Goal: Information Seeking & Learning: Learn about a topic

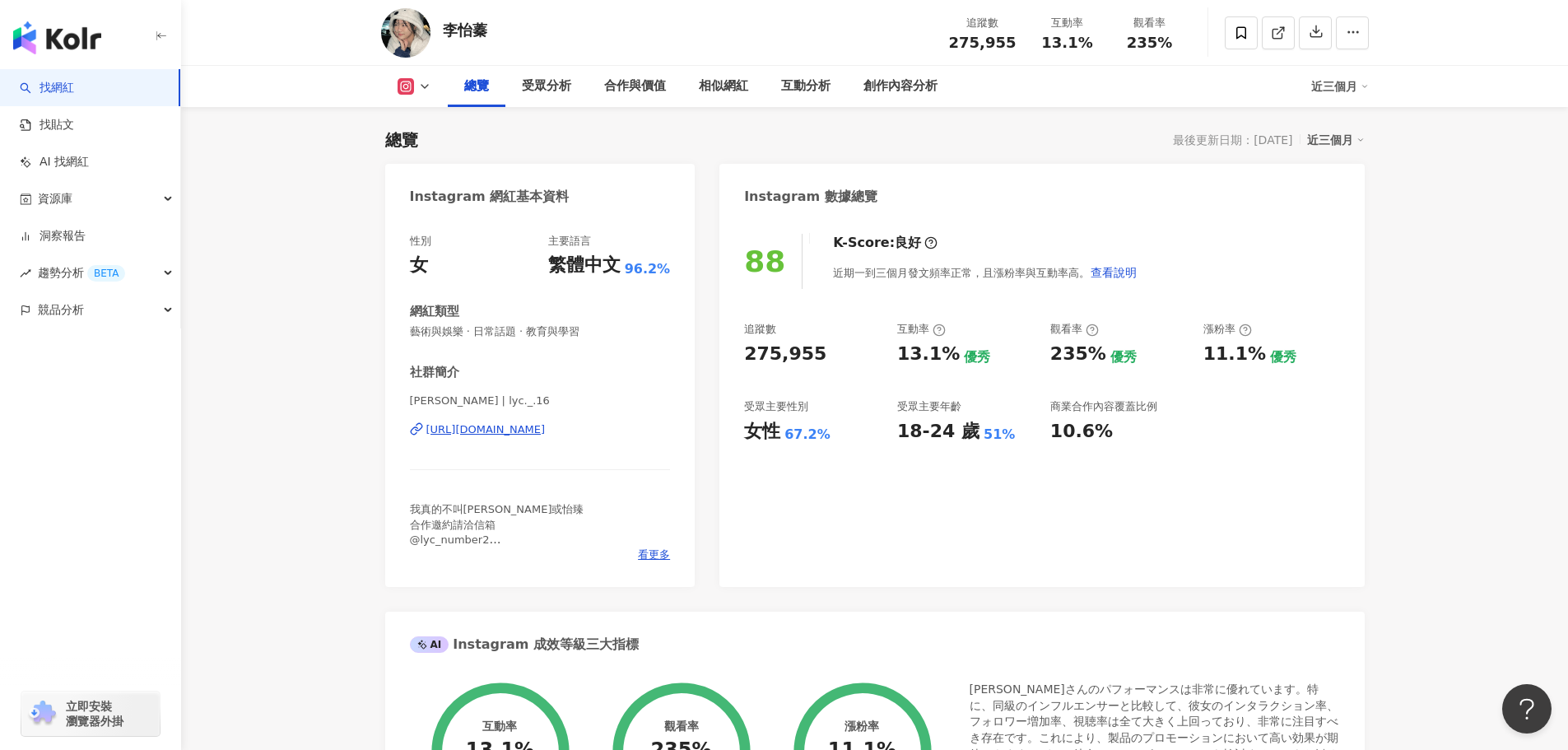
scroll to position [165, 0]
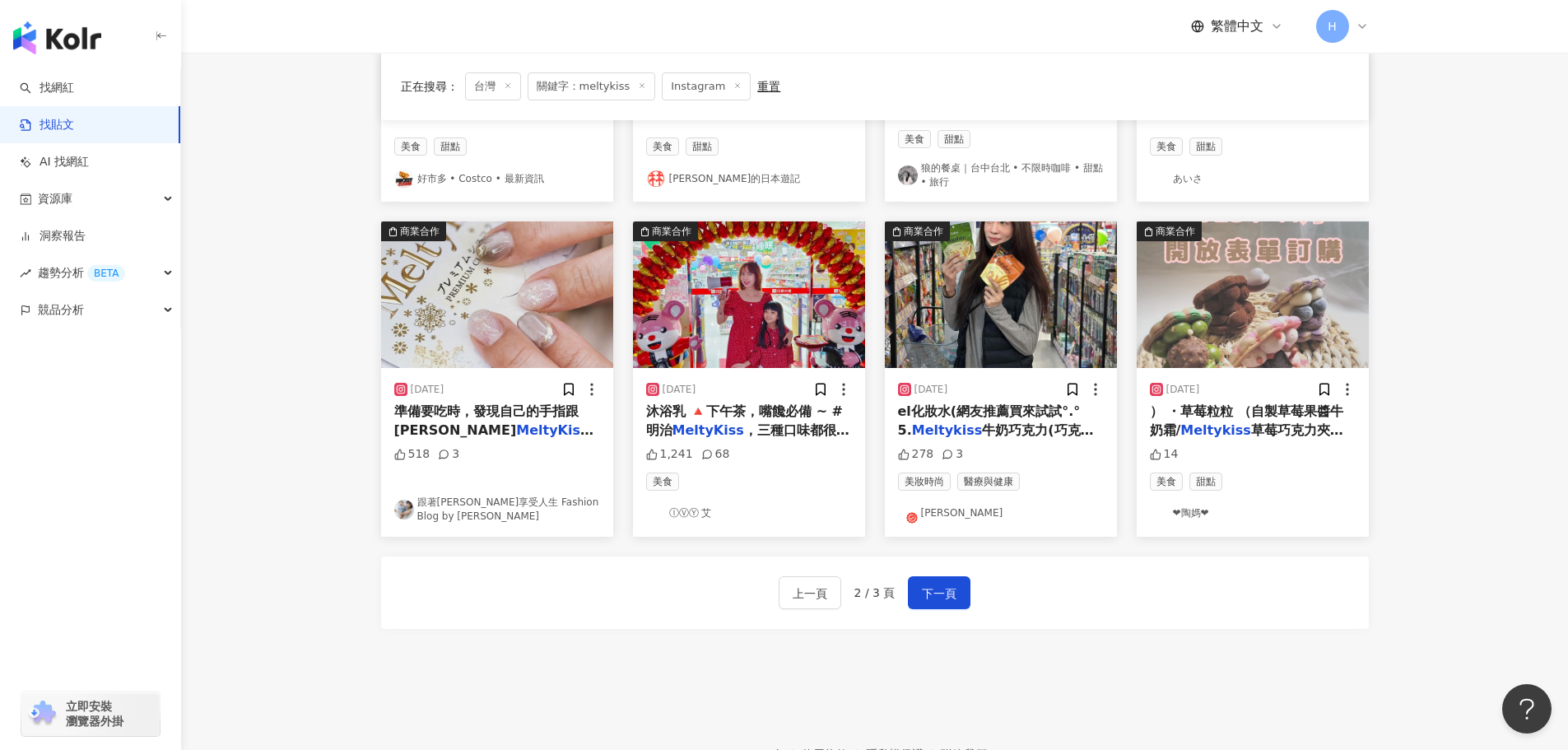
scroll to position [741, 0]
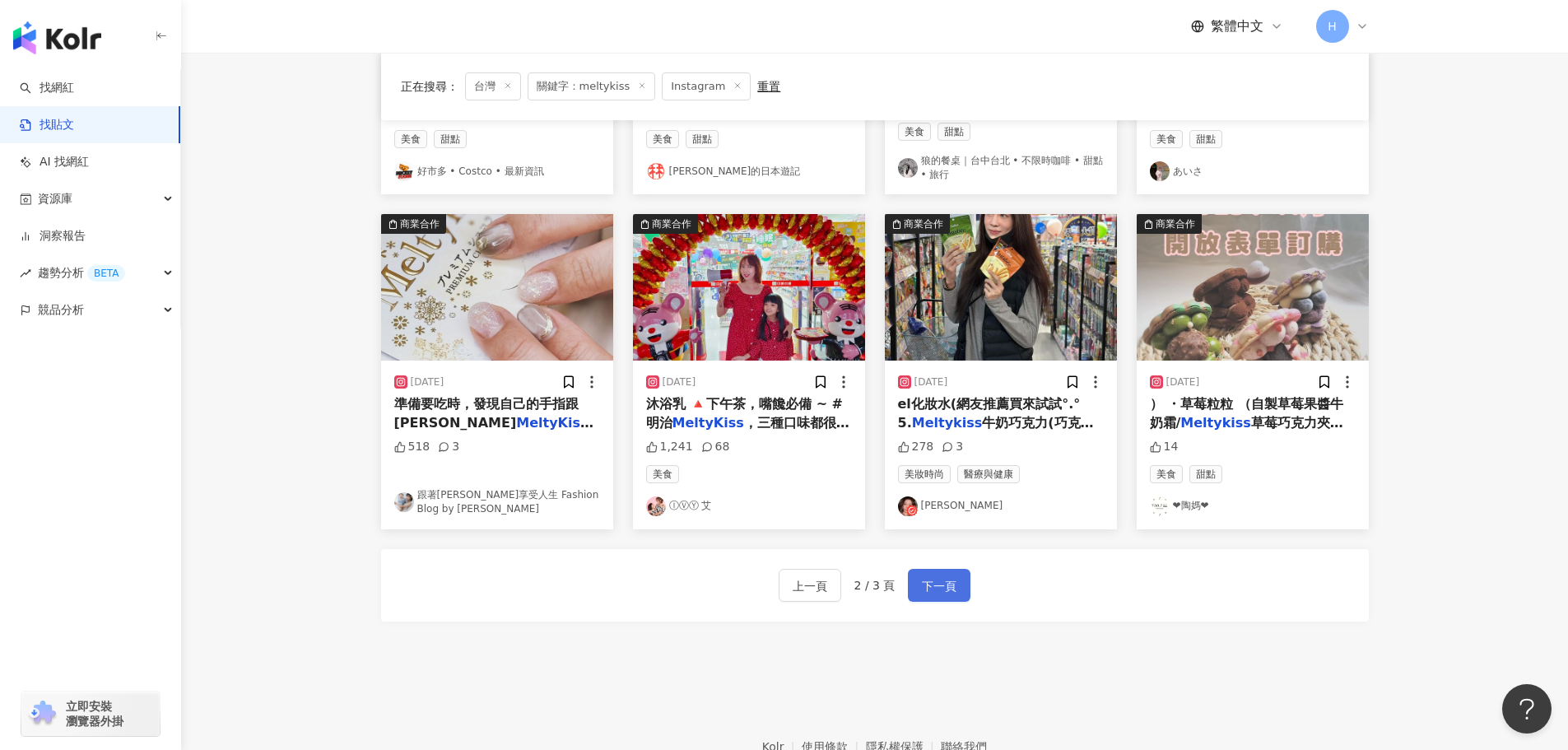
click at [960, 575] on button "下一頁" at bounding box center [938, 585] width 62 height 33
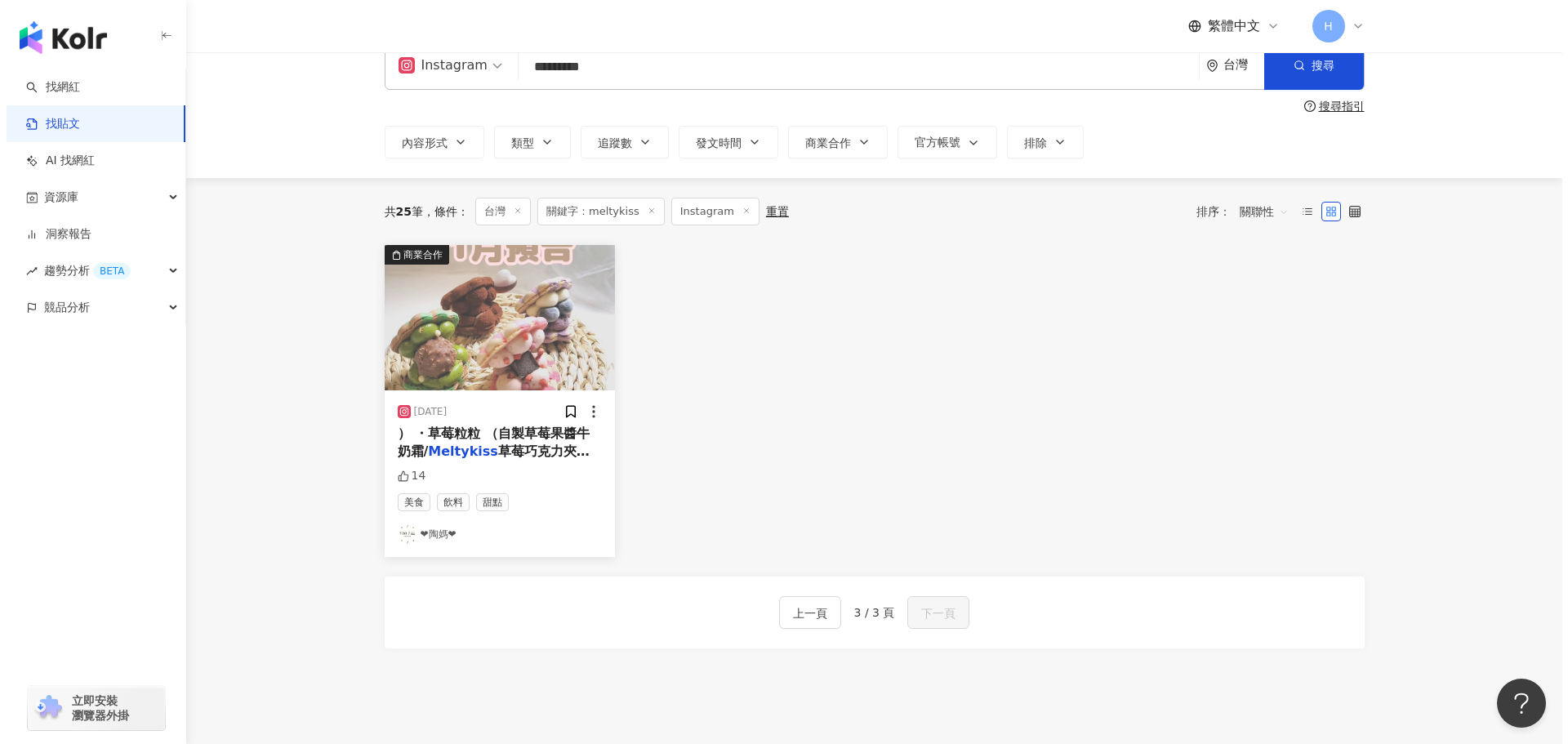
scroll to position [0, 0]
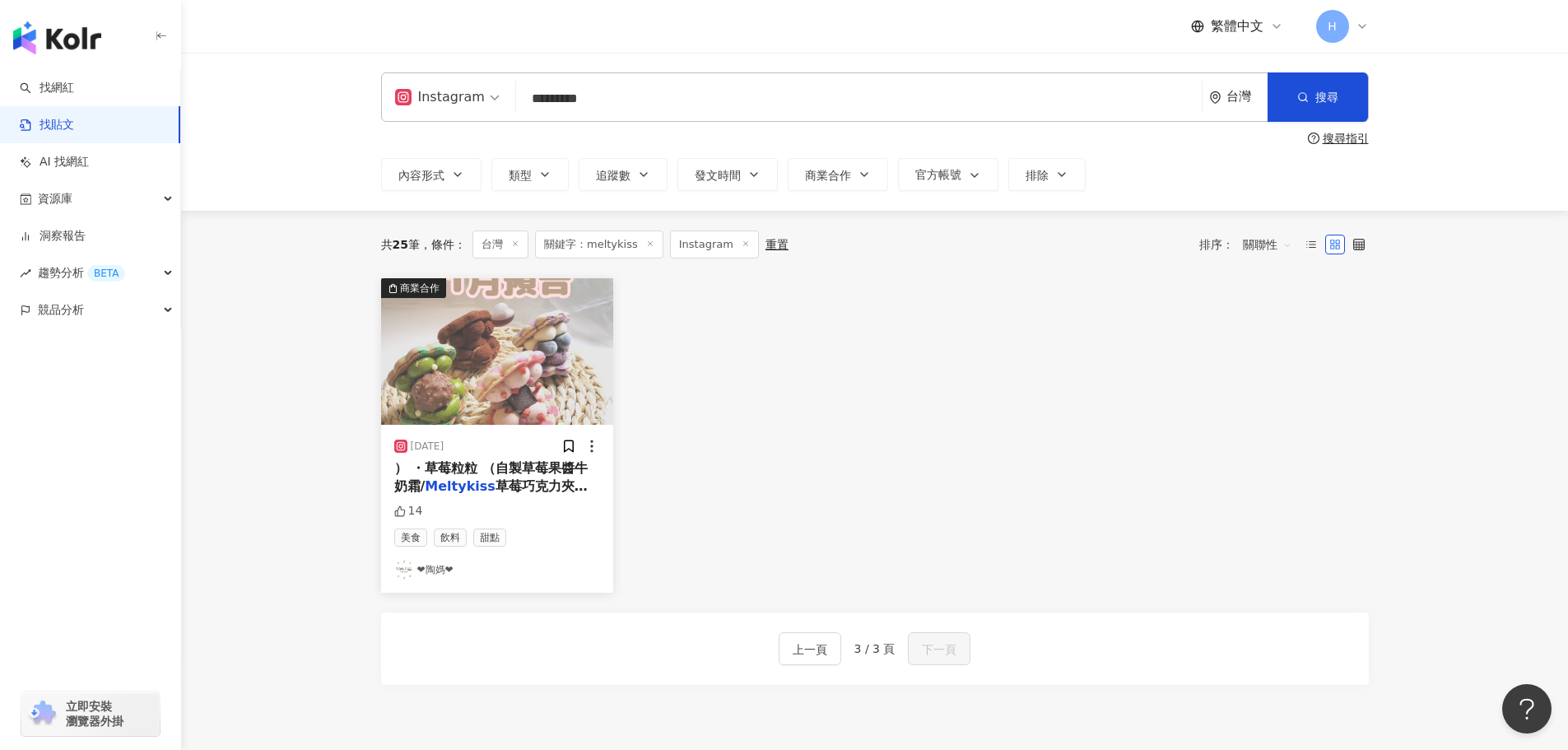
click at [563, 103] on input "*********" at bounding box center [858, 98] width 672 height 36
drag, startPoint x: 593, startPoint y: 102, endPoint x: 489, endPoint y: 86, distance: 105.2
click at [491, 88] on div "Instagram meltykiss ********* 台灣 搜尋" at bounding box center [875, 96] width 987 height 49
type input "**"
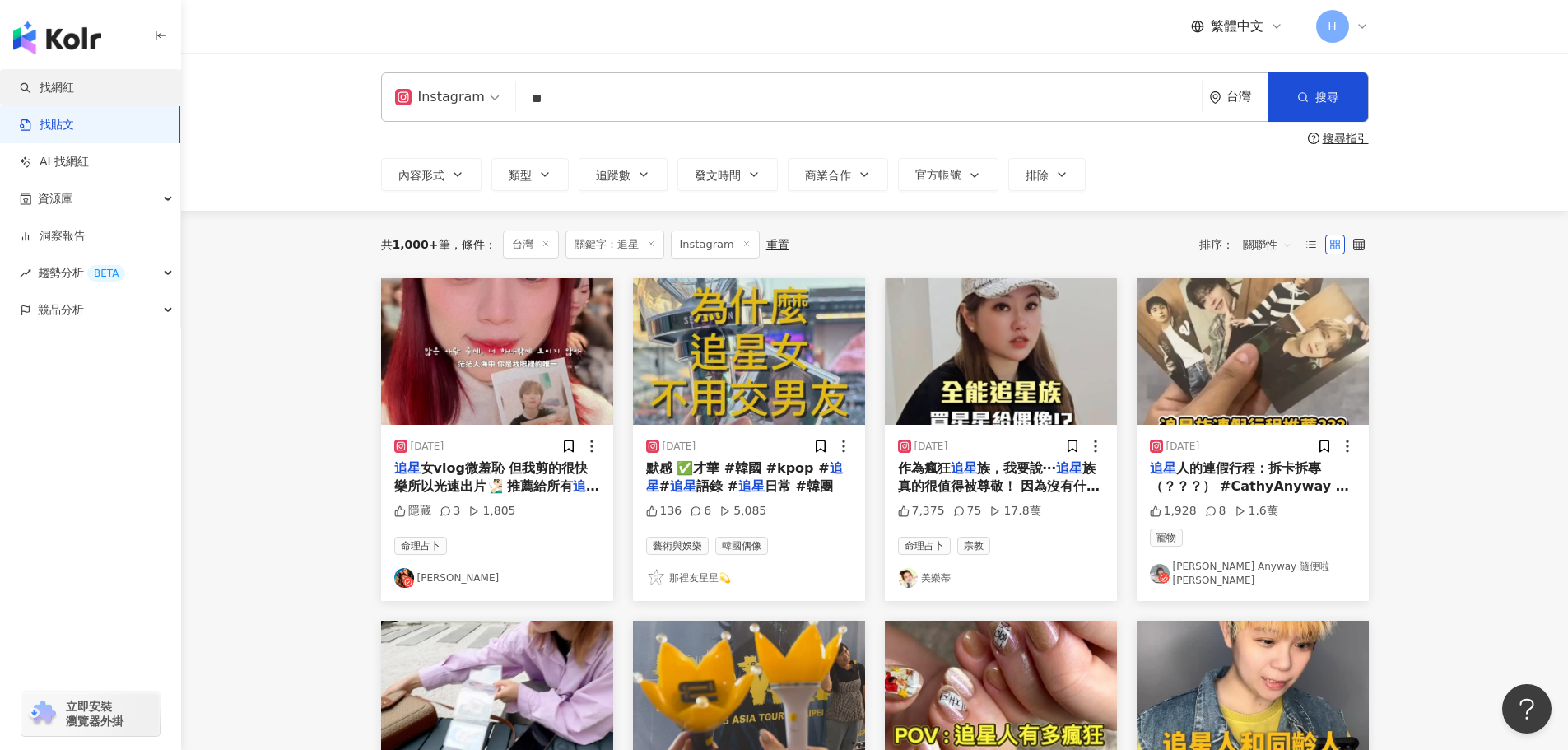
click at [74, 93] on link "找網紅" at bounding box center [47, 88] width 54 height 17
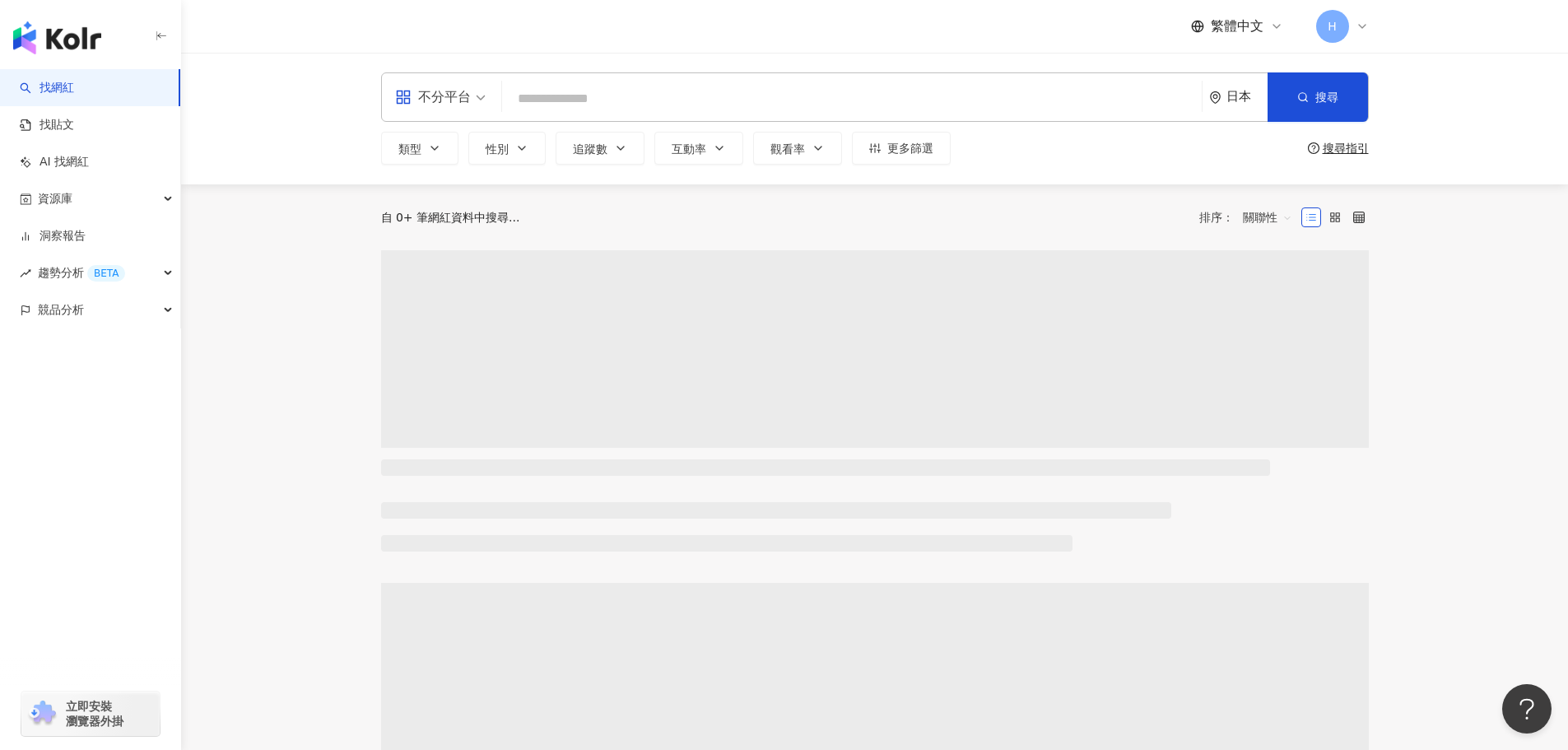
click at [605, 103] on input "search" at bounding box center [852, 99] width 686 height 32
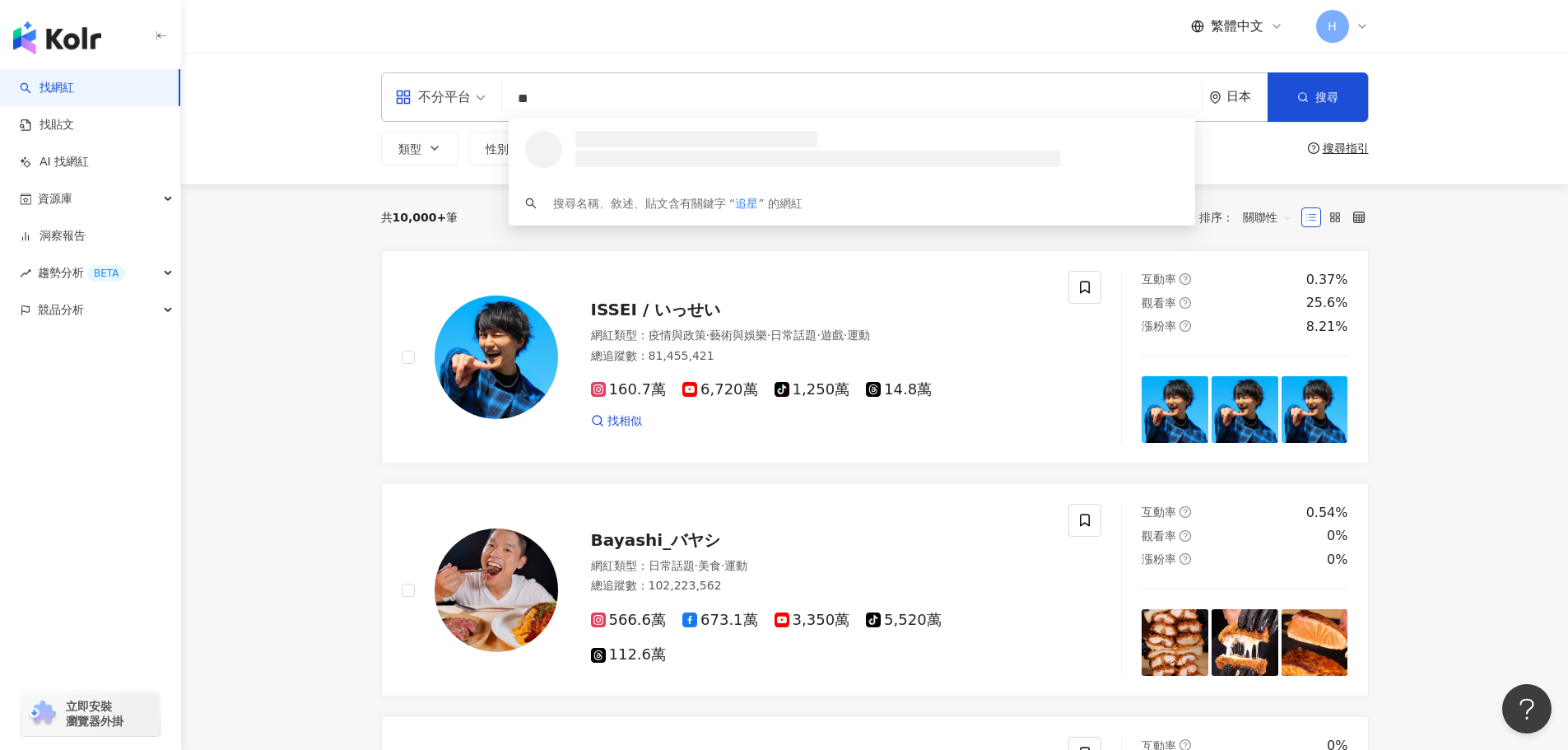
type input "**"
click at [1233, 97] on div "日本" at bounding box center [1247, 96] width 42 height 14
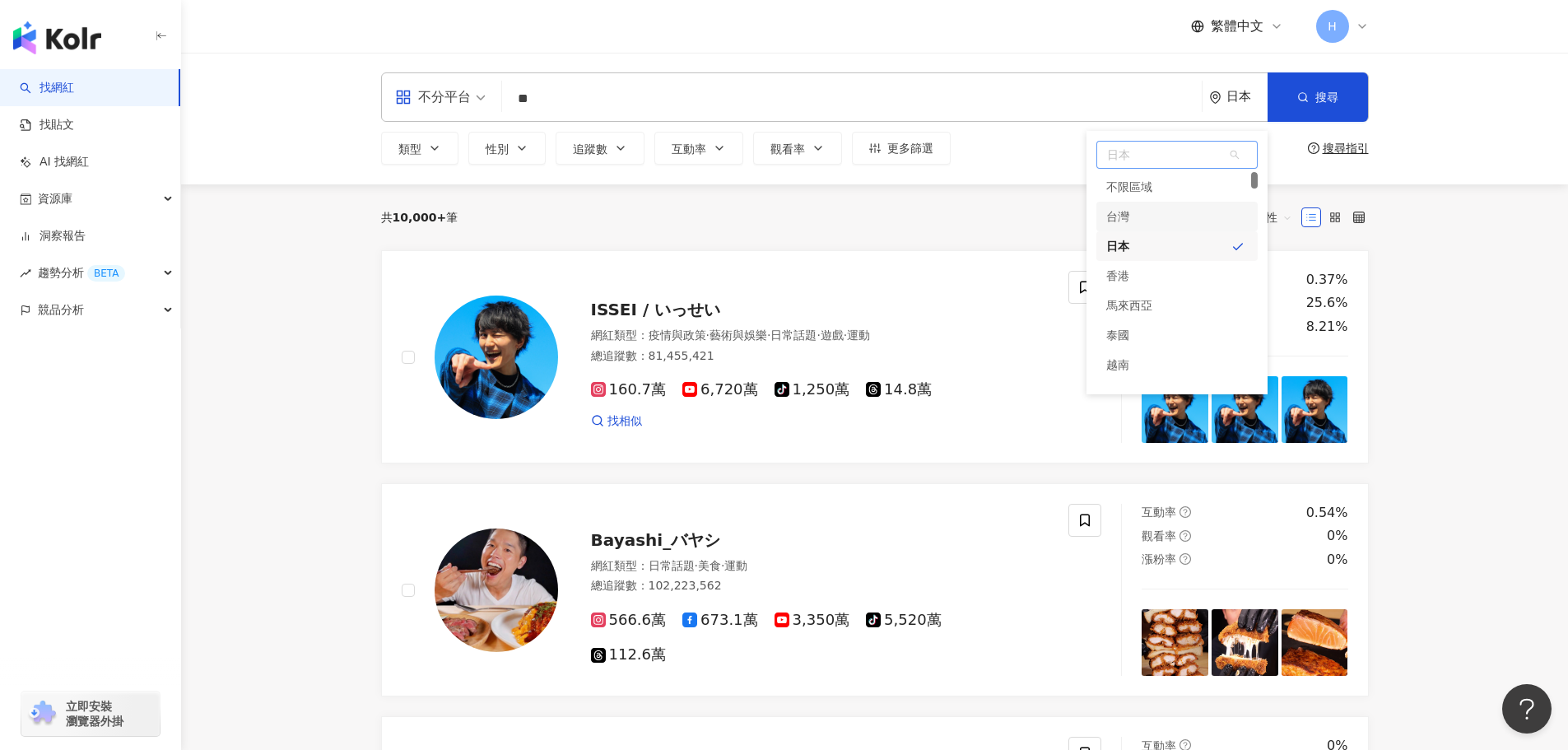
click at [1194, 220] on div "台灣" at bounding box center [1177, 217] width 161 height 30
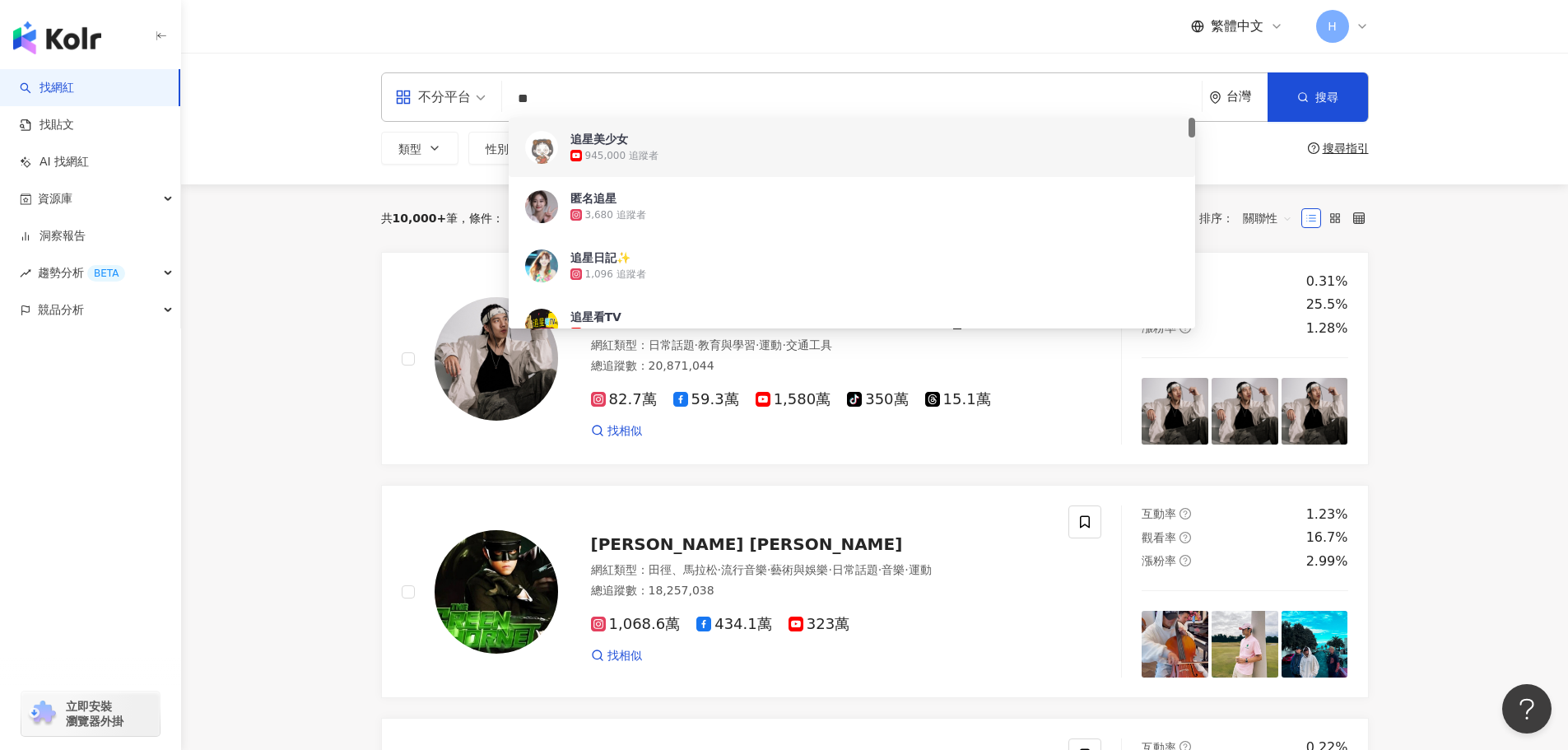
click at [348, 179] on div "不分平台 ** 台灣 搜尋 29a9bd5b-0d4c-4ab3-84fe-f9dec8d42e3b 0b0ba09a-536b-489b-a1e7-e958…" at bounding box center [874, 118] width 1387 height 131
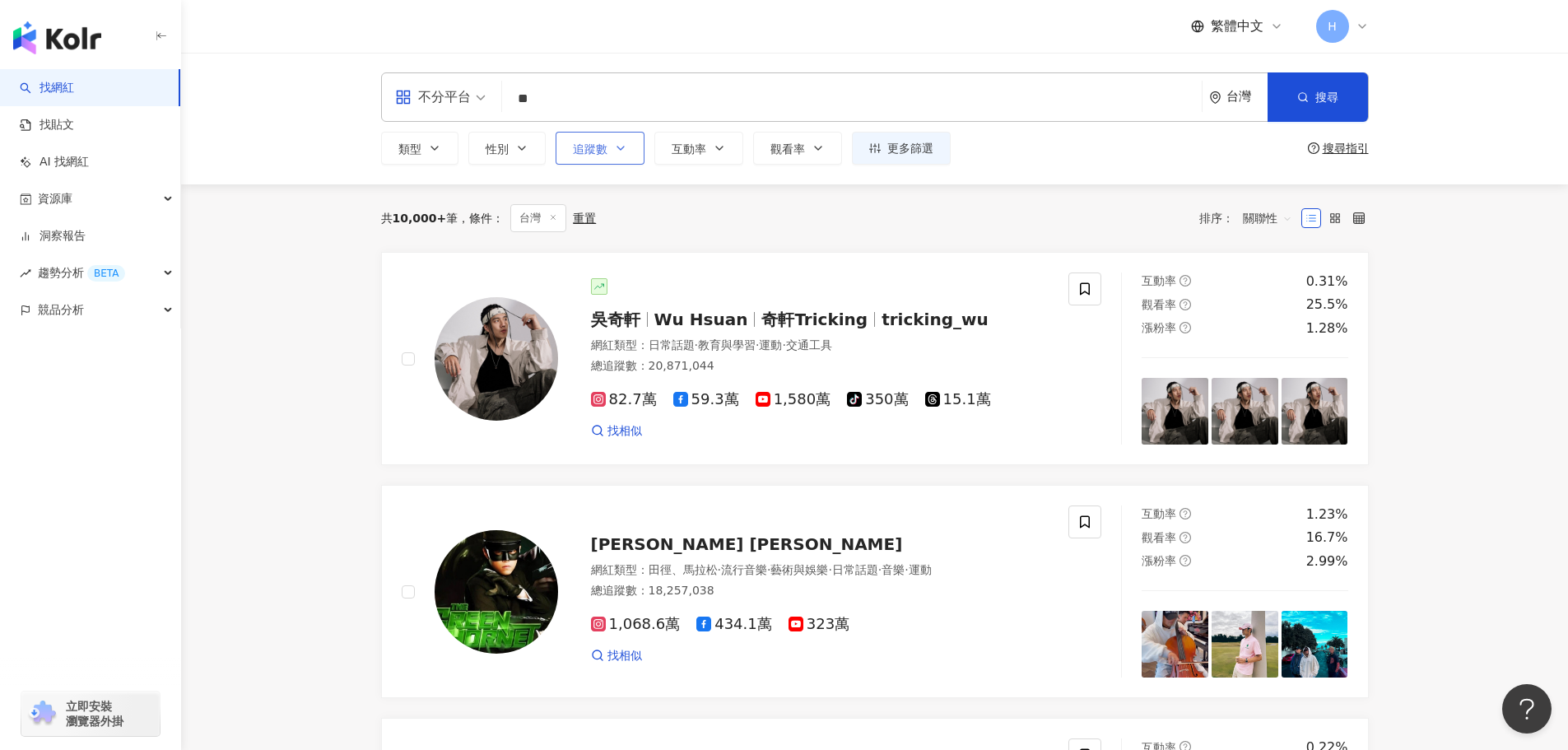
click at [616, 151] on icon "button" at bounding box center [621, 148] width 13 height 13
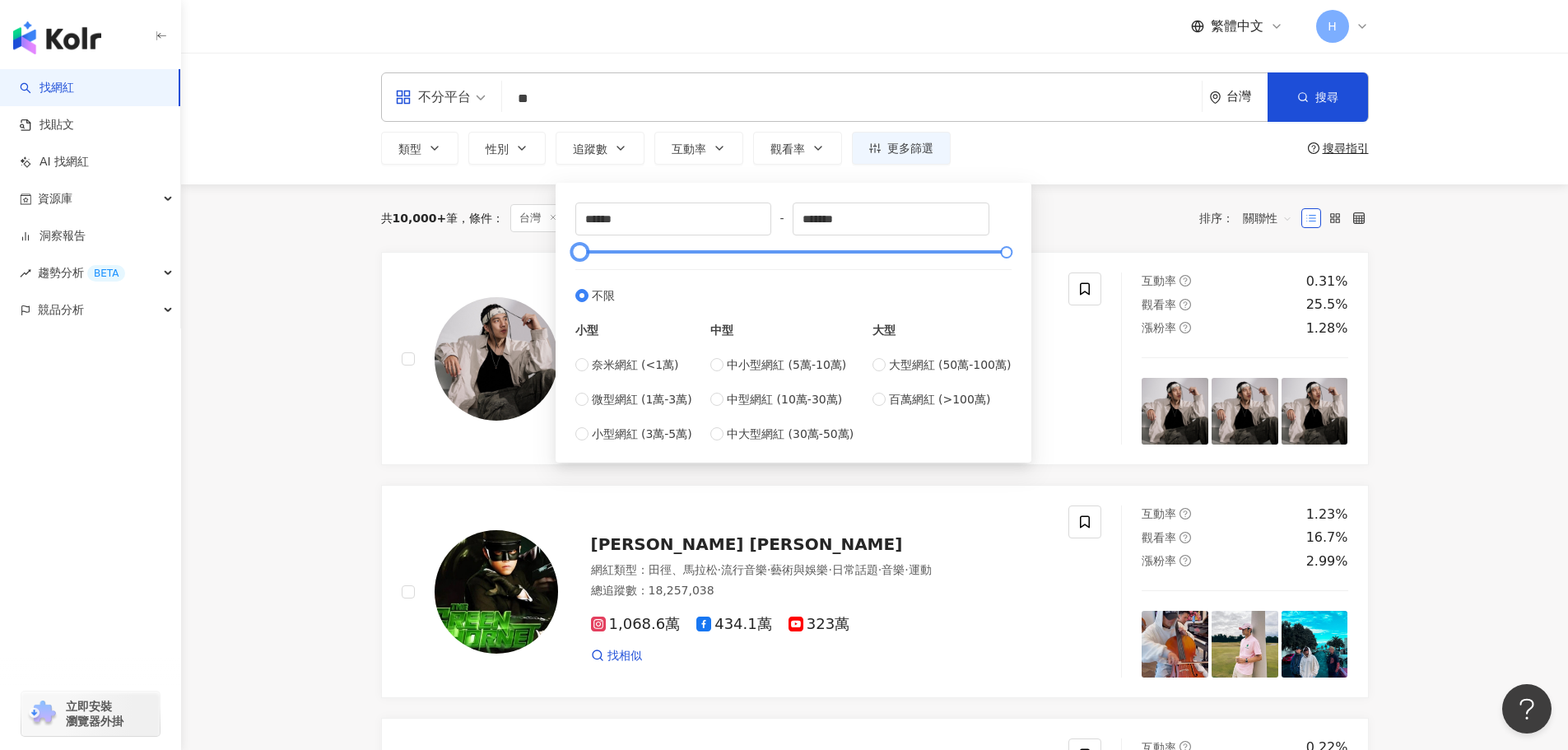
click at [632, 252] on div at bounding box center [793, 252] width 427 height 10
type input "*****"
drag, startPoint x: 630, startPoint y: 252, endPoint x: 592, endPoint y: 252, distance: 38.0
click at [592, 252] on div at bounding box center [593, 252] width 9 height 9
drag, startPoint x: 1014, startPoint y: 255, endPoint x: 699, endPoint y: 262, distance: 315.1
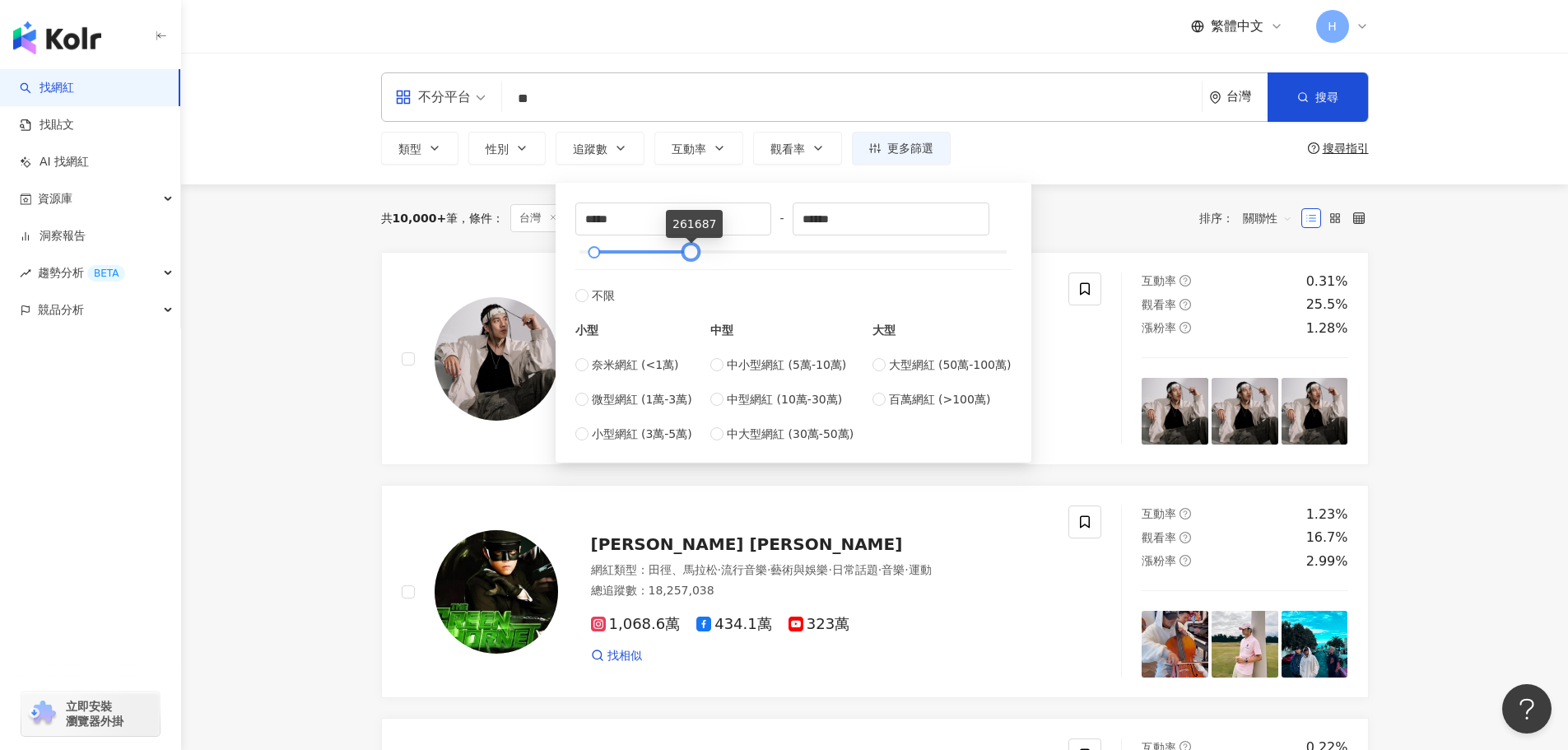
click at [696, 257] on div at bounding box center [691, 252] width 9 height 9
type input "******"
drag, startPoint x: 694, startPoint y: 257, endPoint x: 685, endPoint y: 254, distance: 9.5
click at [685, 254] on div at bounding box center [681, 252] width 9 height 9
click at [1143, 191] on div "共 10,000+ 筆 條件 ： 台灣 重置 排序： 關聯性" at bounding box center [875, 218] width 987 height 67
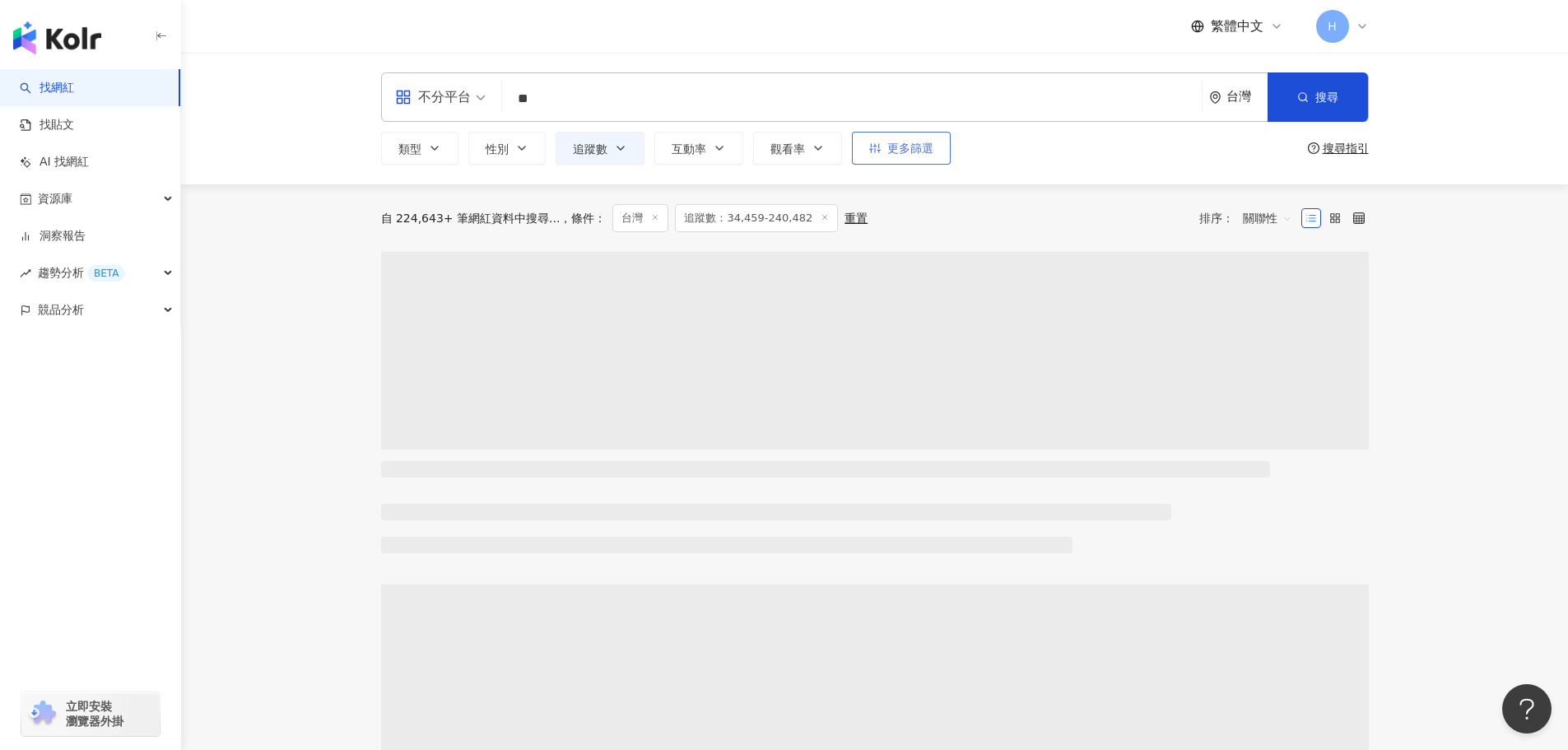
click at [882, 157] on button "更多篩選" at bounding box center [901, 148] width 99 height 33
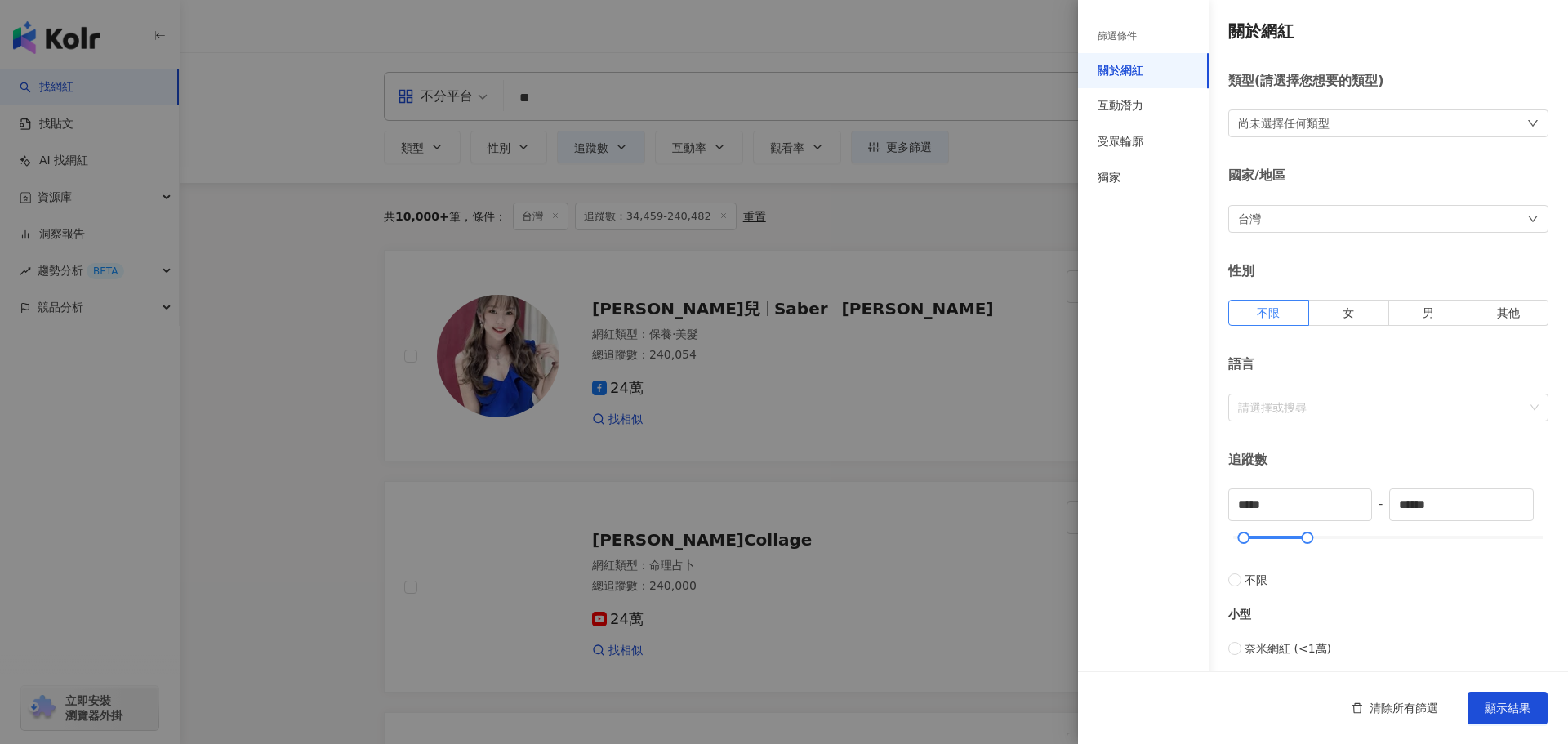
scroll to position [313, 0]
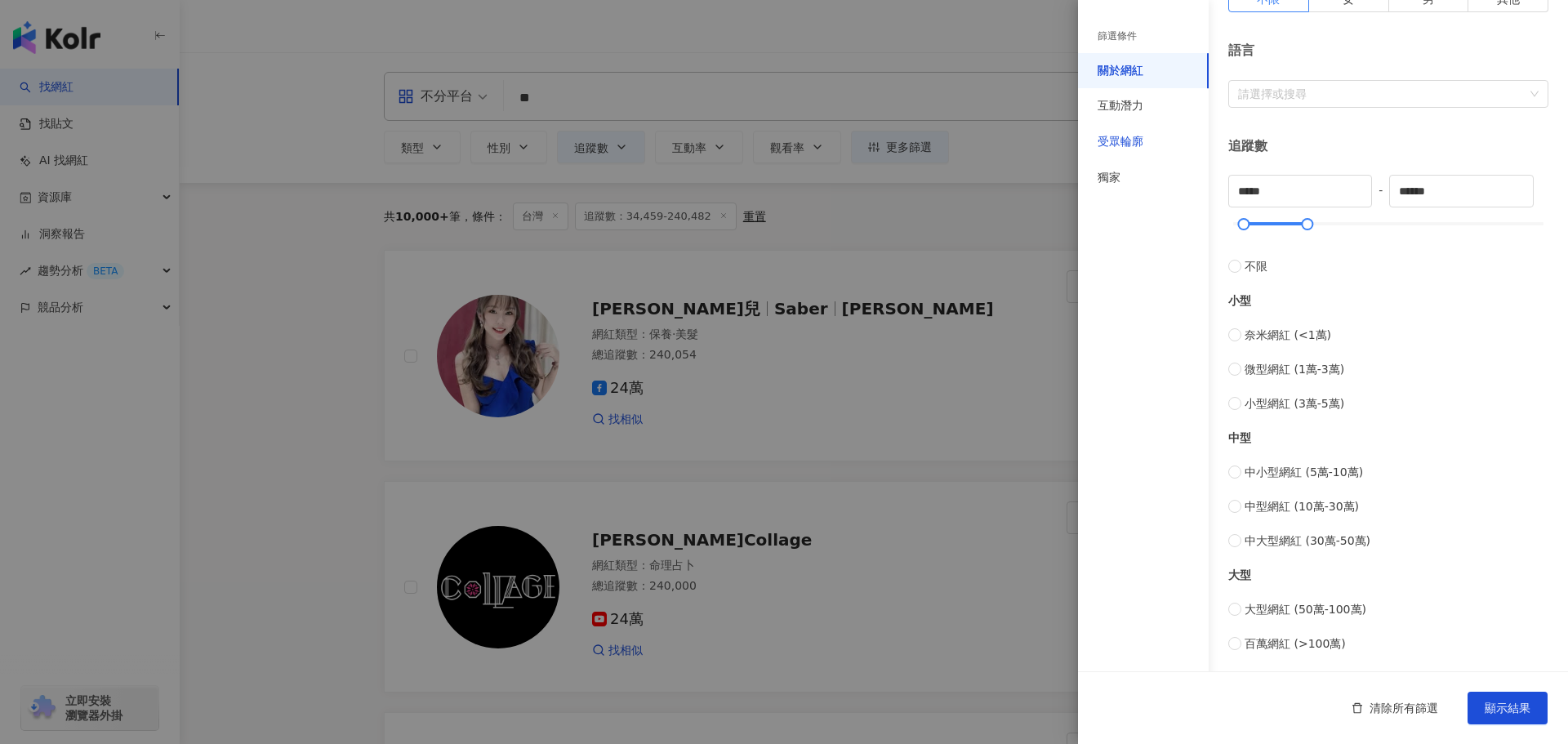
click at [1111, 143] on div "受眾輪廓" at bounding box center [1120, 142] width 45 height 16
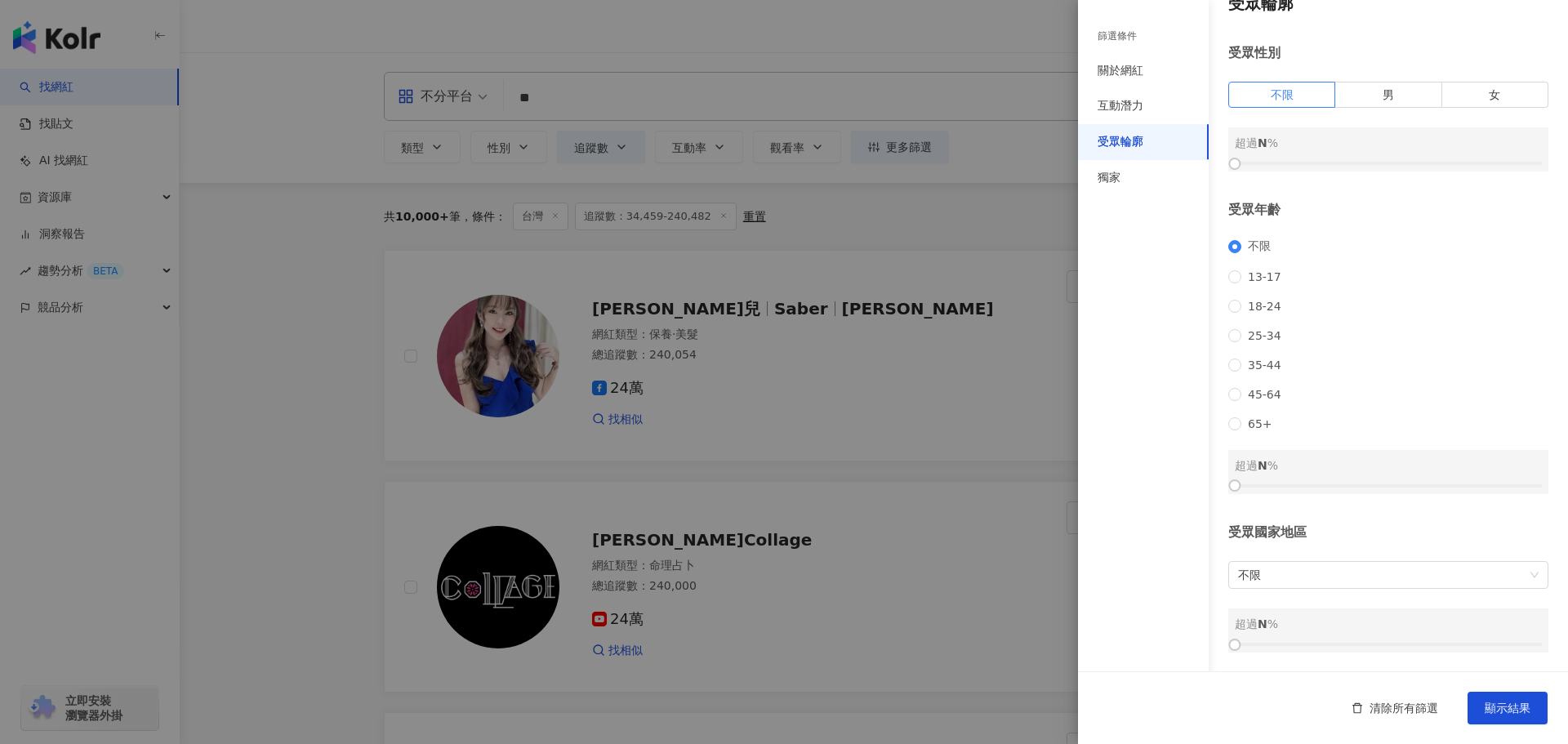
scroll to position [49, 0]
click at [1275, 299] on span "18-24" at bounding box center [1264, 306] width 46 height 13
click at [1270, 329] on span "25-34" at bounding box center [1264, 336] width 46 height 13
click at [1265, 299] on span "18-24" at bounding box center [1264, 306] width 46 height 13
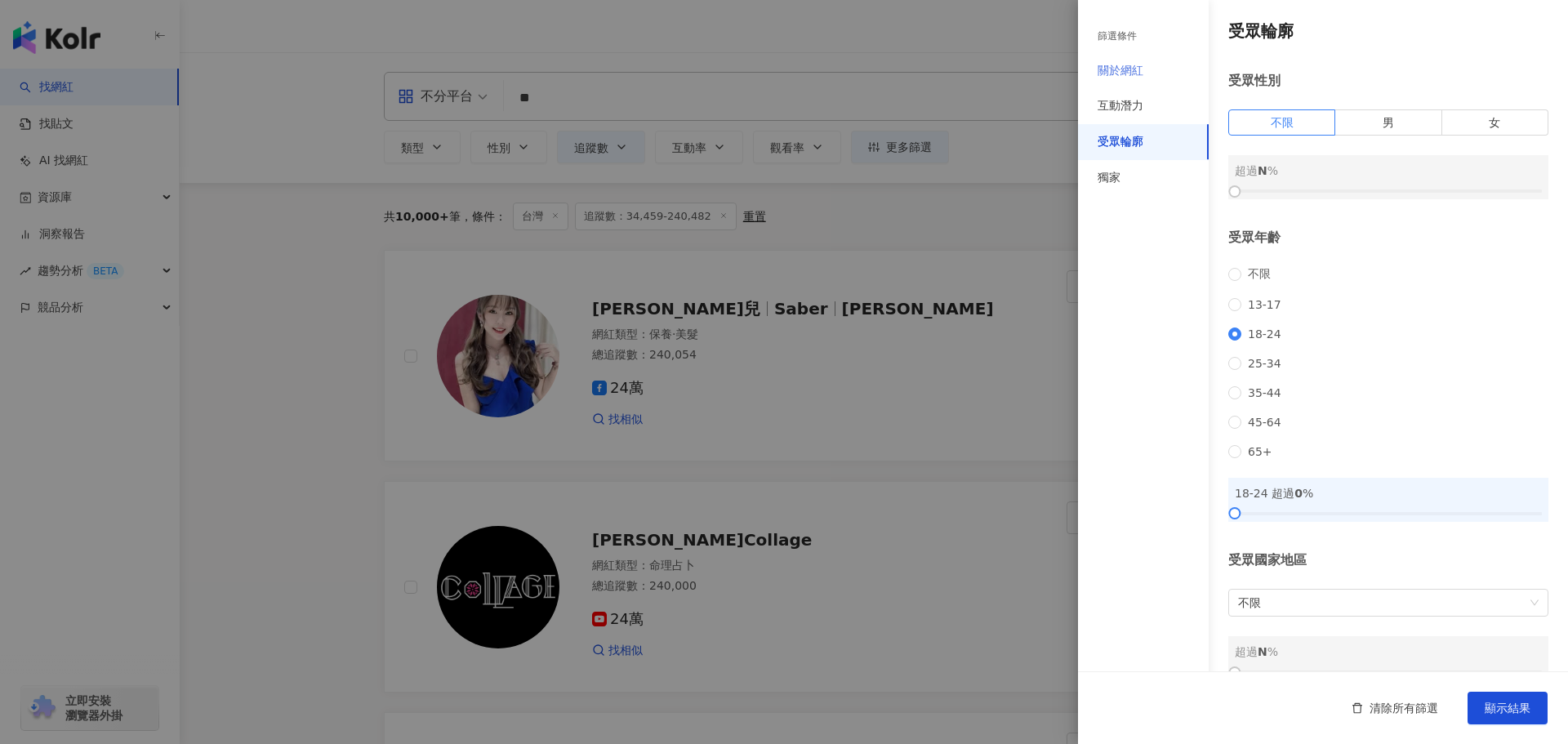
click at [1153, 64] on div "關於網紅" at bounding box center [1143, 71] width 130 height 36
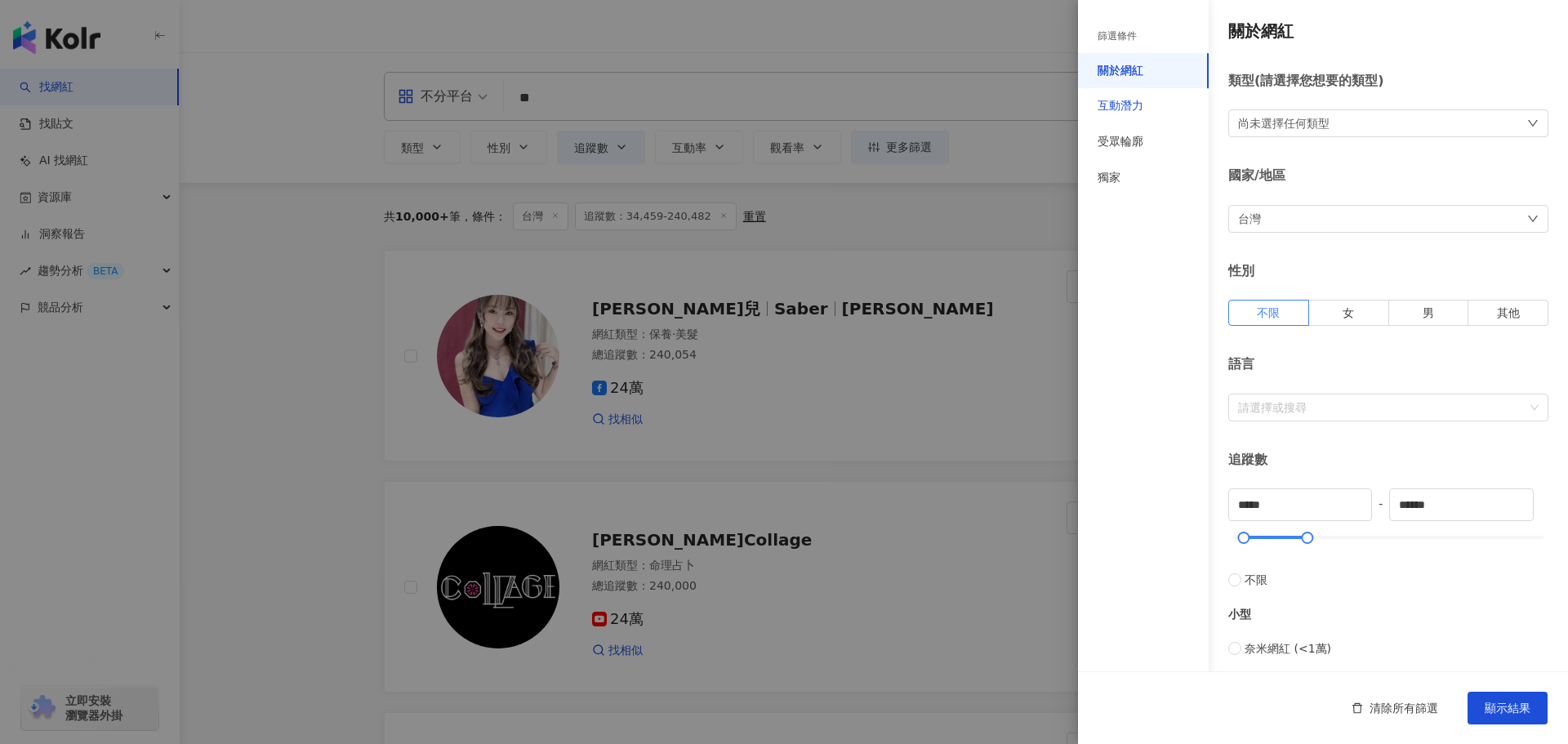
click at [1134, 111] on div "互動潛力" at bounding box center [1120, 106] width 45 height 16
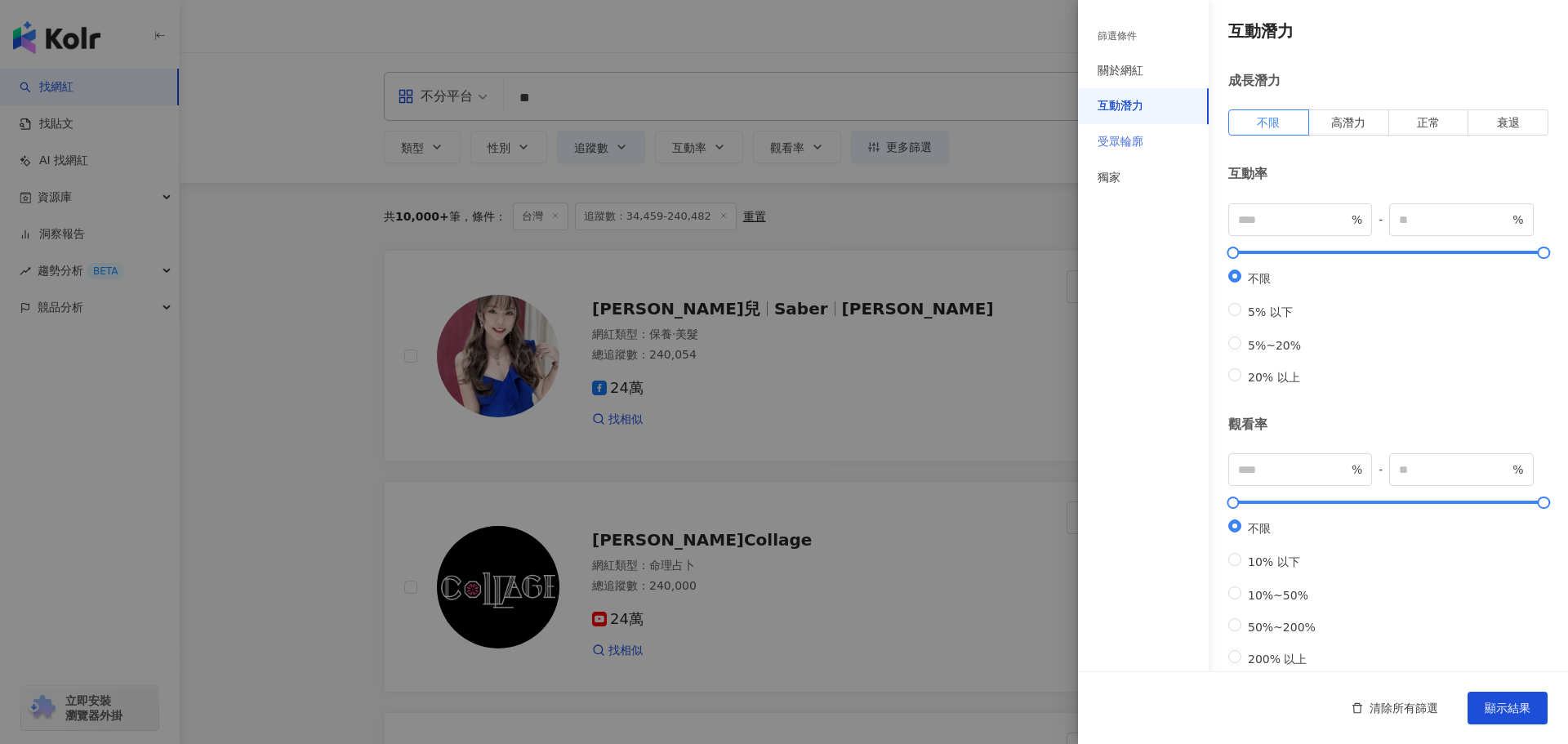
click at [1147, 139] on div "受眾輪廓" at bounding box center [1143, 143] width 130 height 36
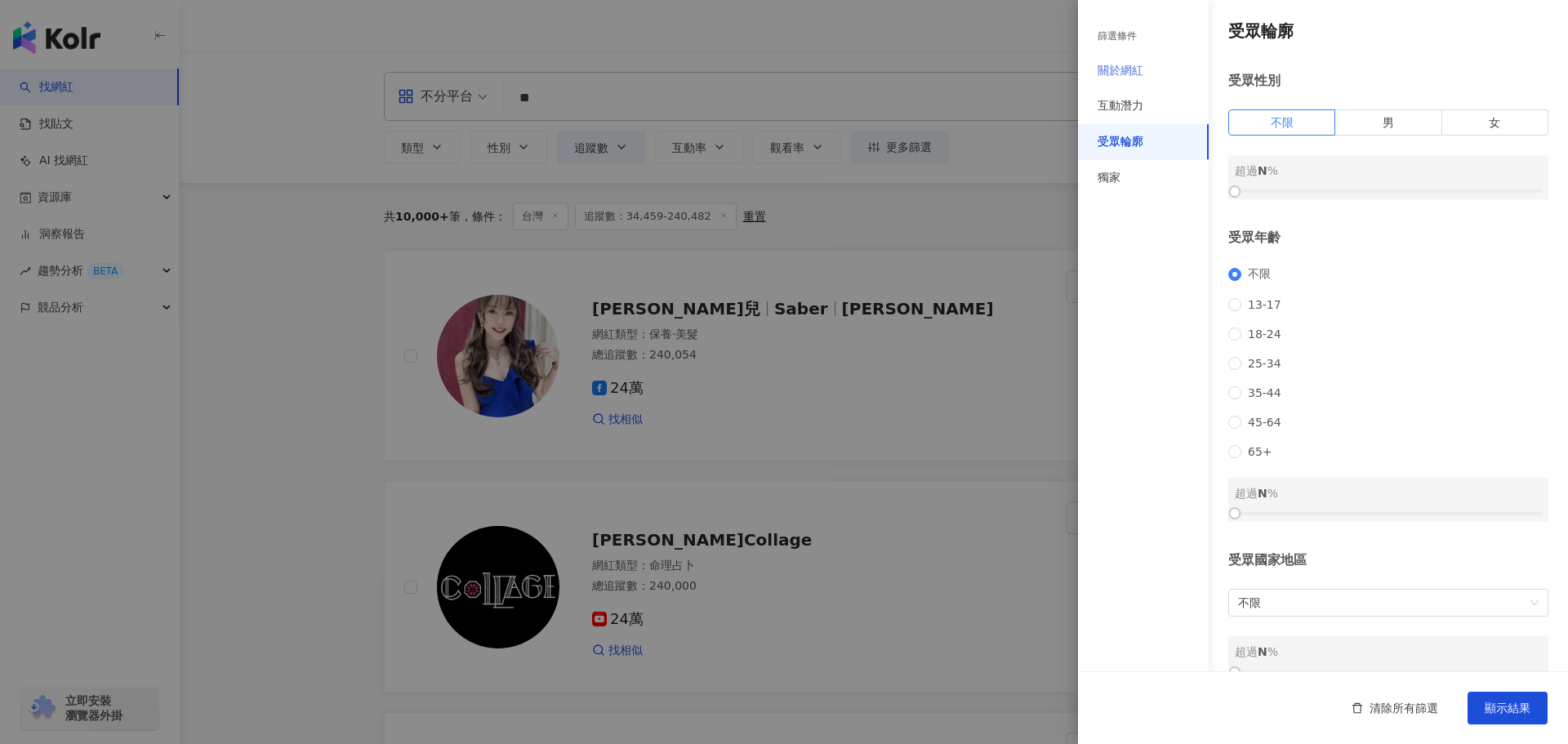
click at [1144, 69] on div "關於網紅" at bounding box center [1143, 71] width 130 height 36
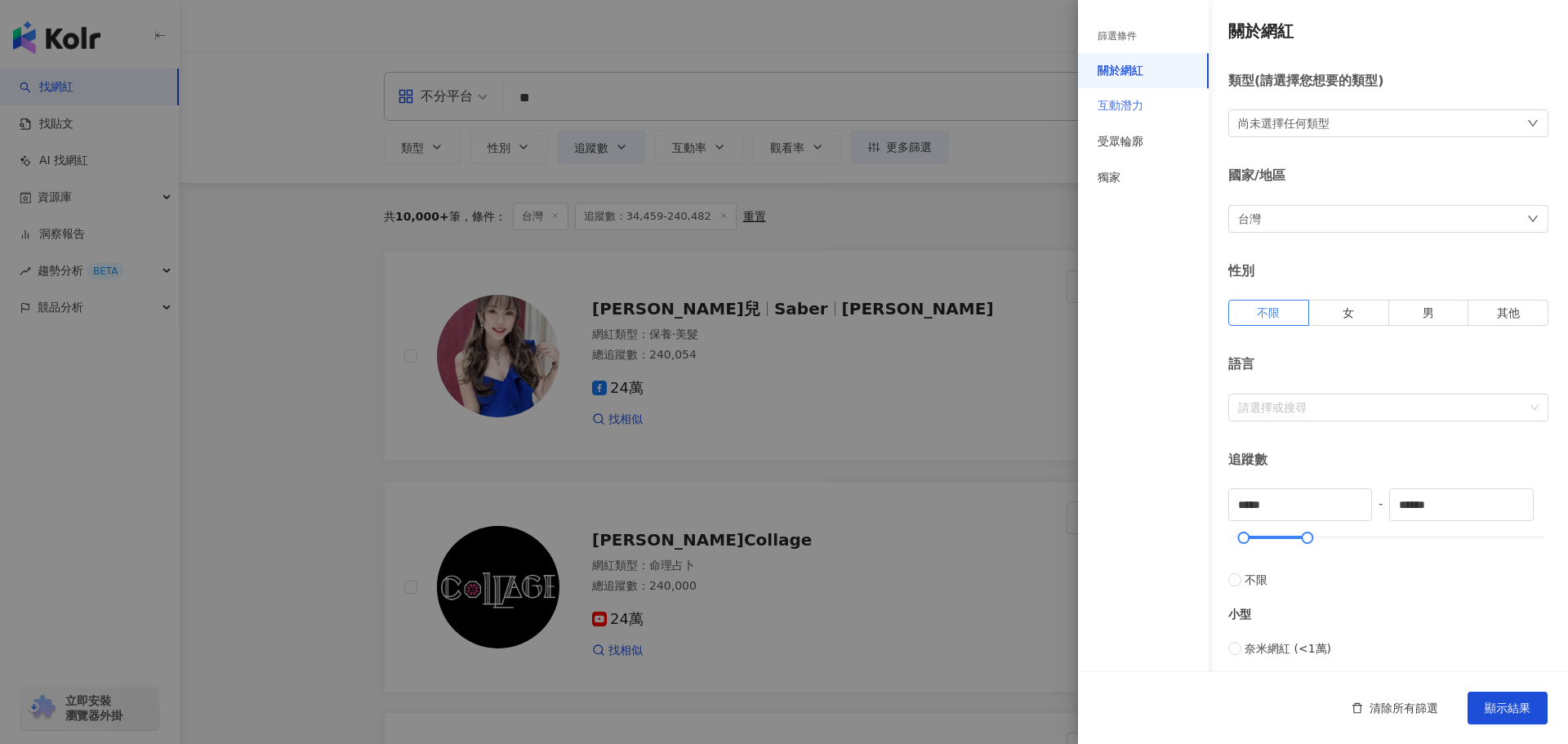
click at [1086, 105] on div "互動潛力" at bounding box center [1143, 106] width 130 height 36
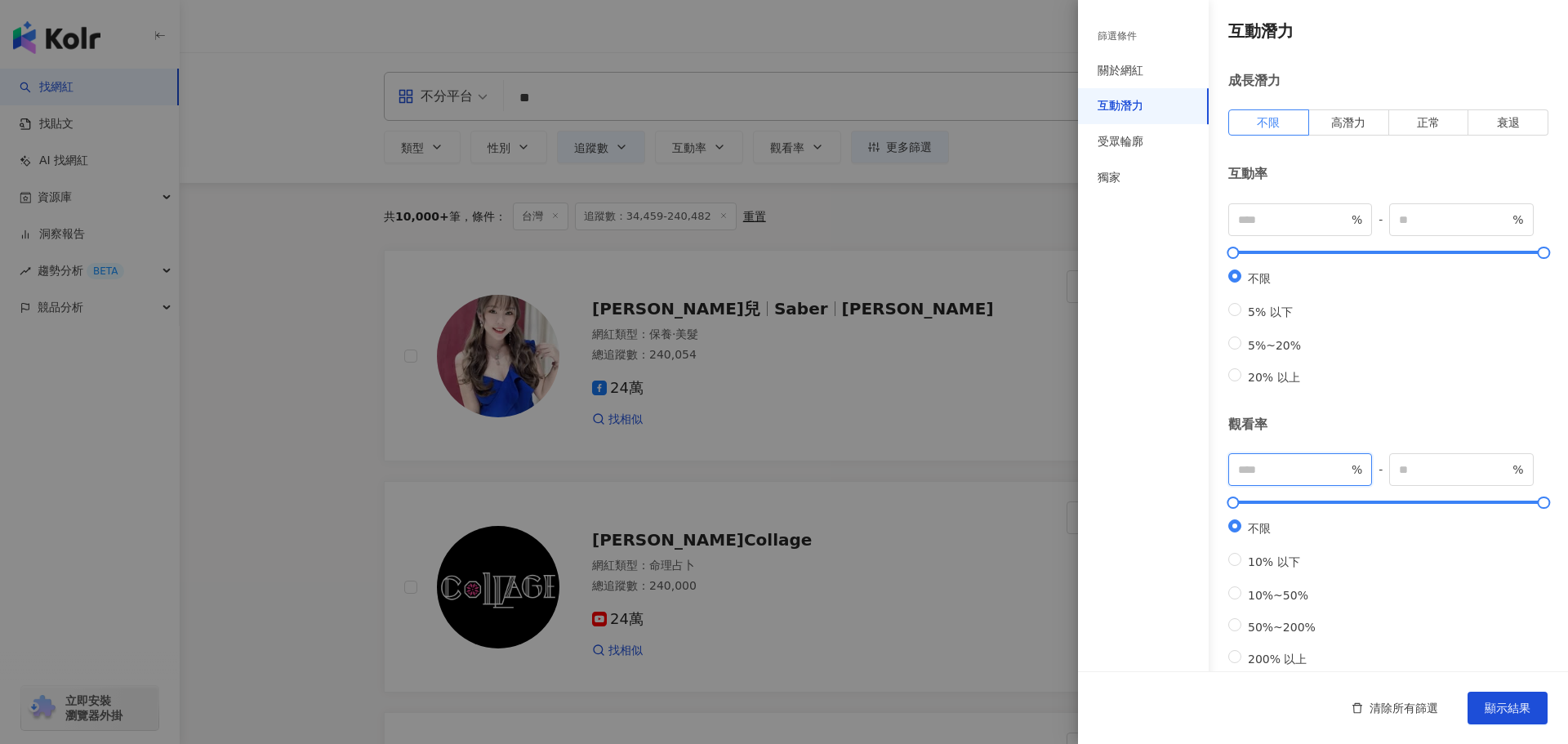
click at [1289, 478] on input "number" at bounding box center [1293, 470] width 110 height 18
click at [1412, 417] on div "互動潛力 成長潛力 不限 高潛力 正常 衰退 互動率 % - % 不限 5% 以下 5%~20% 20% 以上 觀看率 *** % - % 不限 10% 以下…" at bounding box center [1322, 490] width 490 height 981
click at [1304, 477] on input "***" at bounding box center [1293, 470] width 110 height 18
type input "***"
type input "*****"
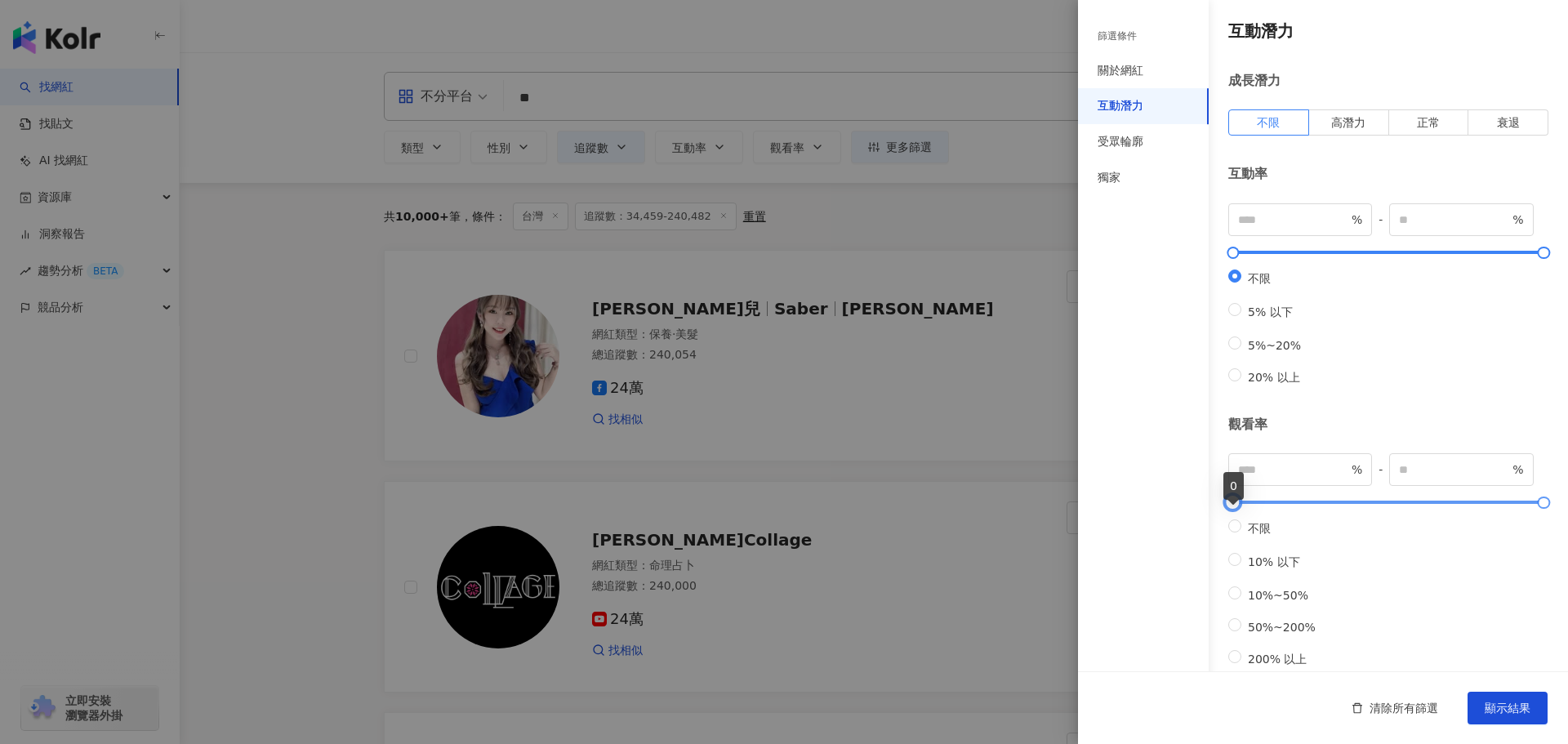
click at [1228, 507] on div at bounding box center [1232, 502] width 9 height 9
drag, startPoint x: 1249, startPoint y: 486, endPoint x: 1190, endPoint y: 483, distance: 59.1
click at [1190, 483] on div "篩選條件 關於網紅 互動潛力 受眾輪廓 獨家 關於網紅 類型 ( 請選擇您想要的類型 ) 尚未選擇任何類型 國家/地區 台灣 性別 不限 女 男 其他 語言 …" at bounding box center [1322, 526] width 490 height 1053
type input "***"
click at [1421, 341] on div "不限 5% 以下 5%~20% 20% 以上" at bounding box center [1388, 328] width 320 height 117
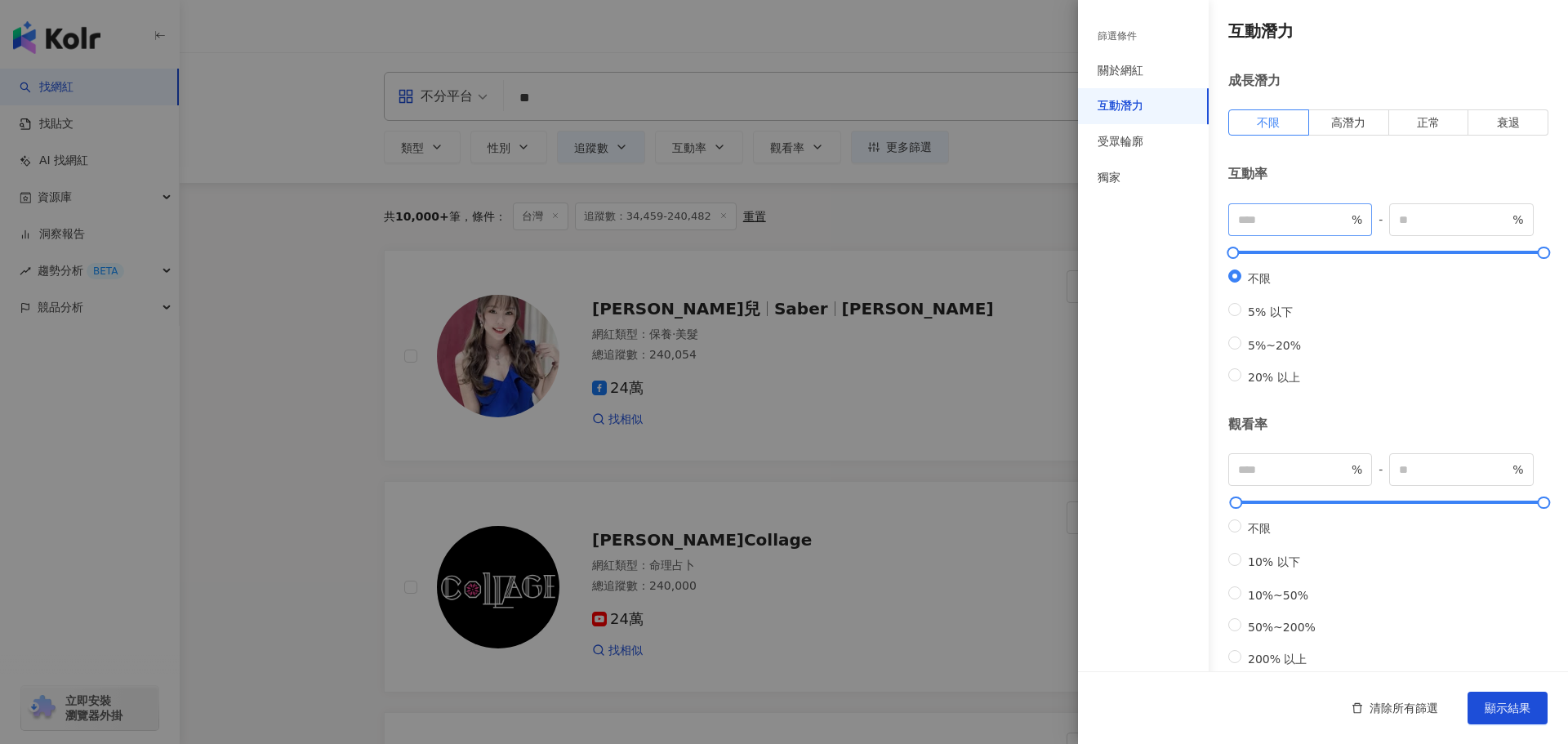
click at [1318, 232] on span "%" at bounding box center [1300, 220] width 143 height 33
type input "*"
click at [1418, 321] on div "不限 5% 以下 5%~20% 20% 以上" at bounding box center [1388, 328] width 320 height 117
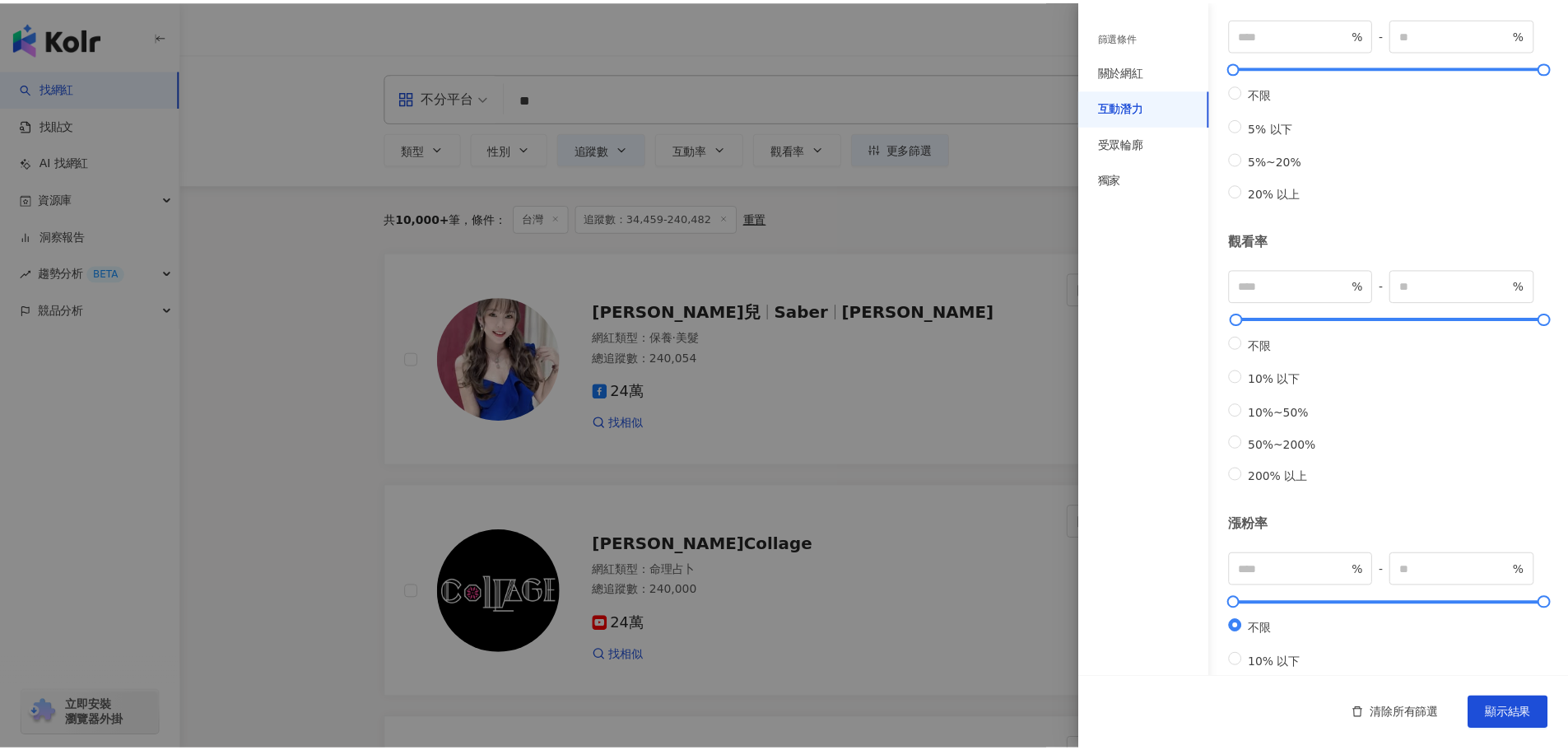
scroll to position [354, 0]
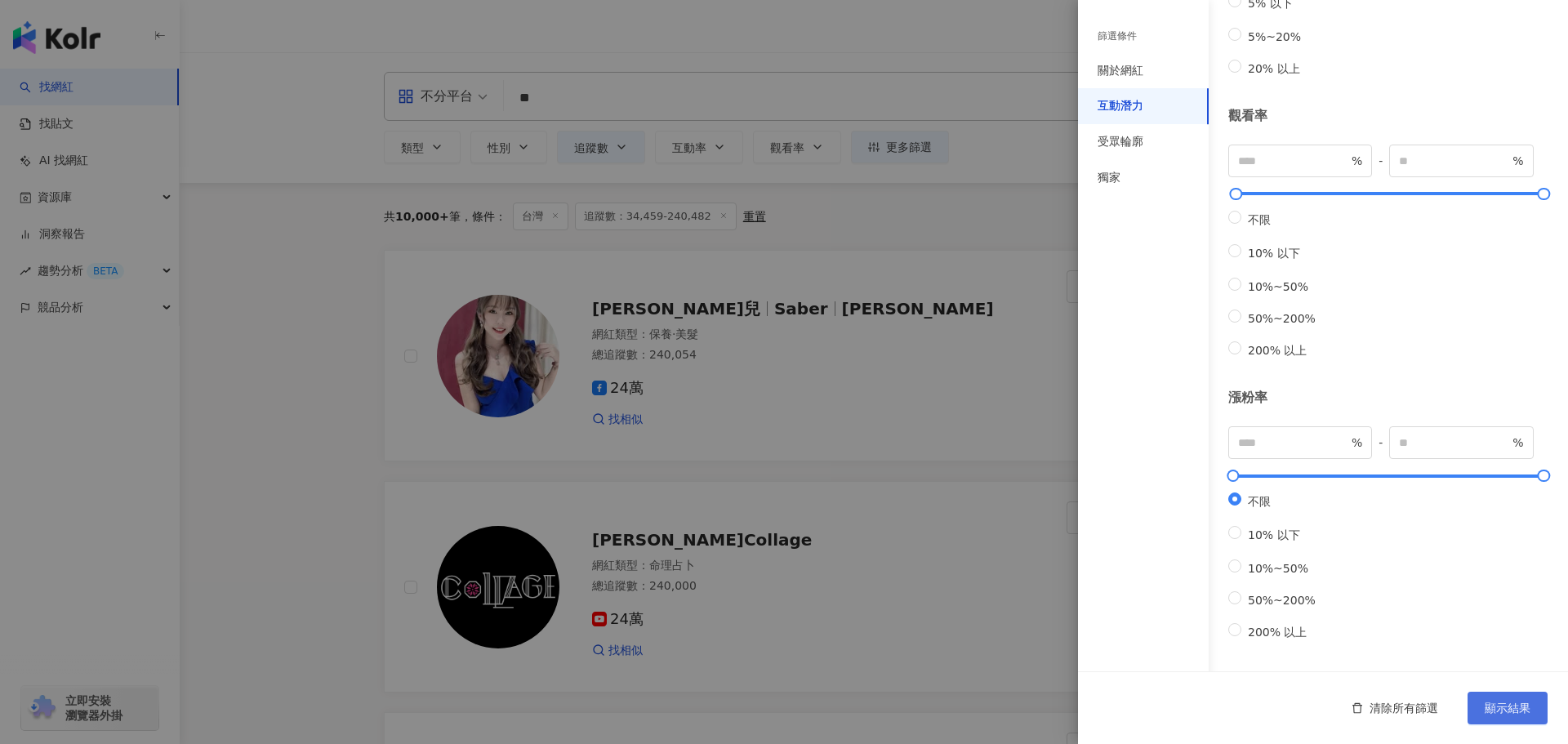
click at [1525, 702] on span "顯示結果" at bounding box center [1507, 709] width 45 height 13
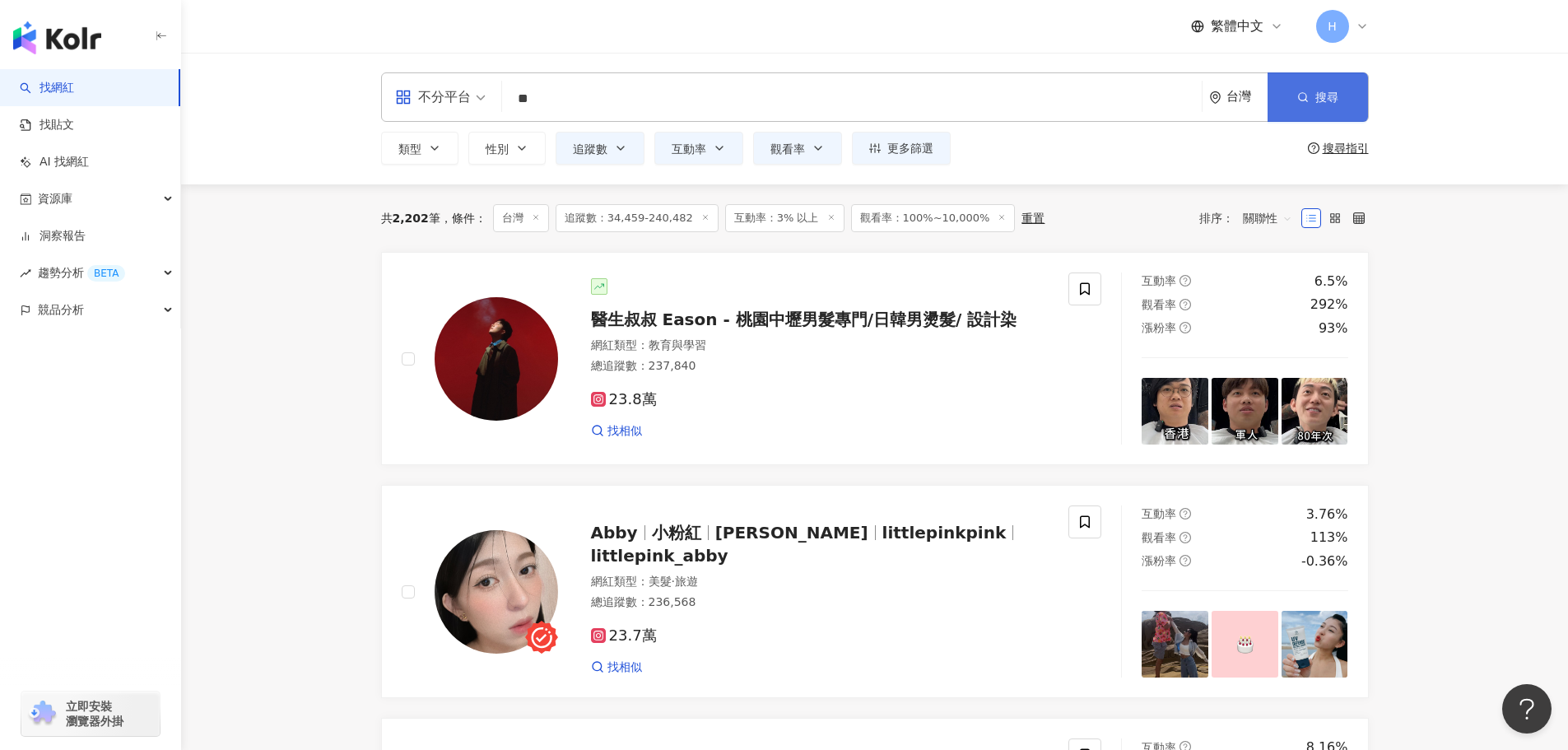
click at [1307, 104] on span "button" at bounding box center [1303, 97] width 12 height 13
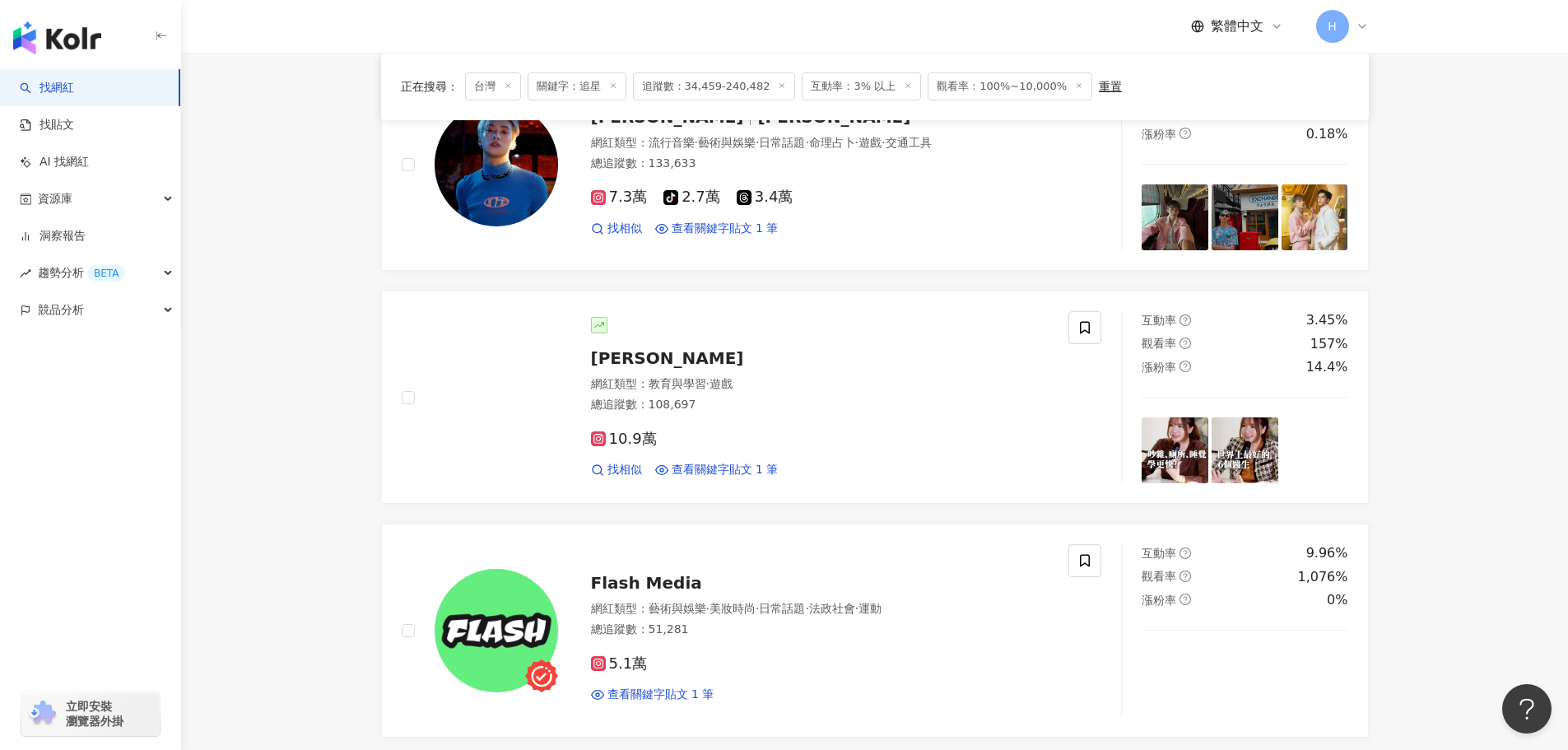
scroll to position [2470, 0]
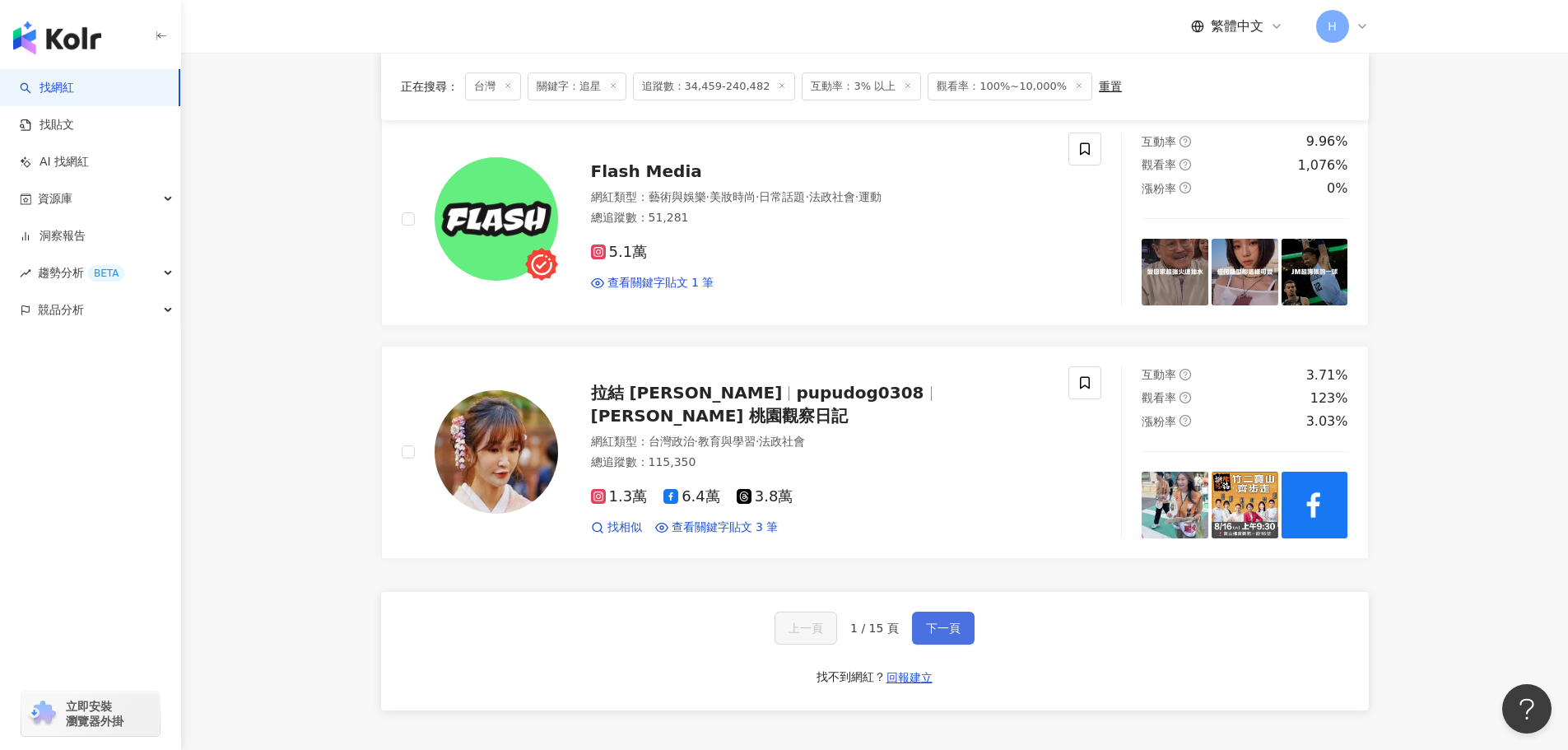
click at [939, 638] on button "下一頁" at bounding box center [942, 629] width 62 height 33
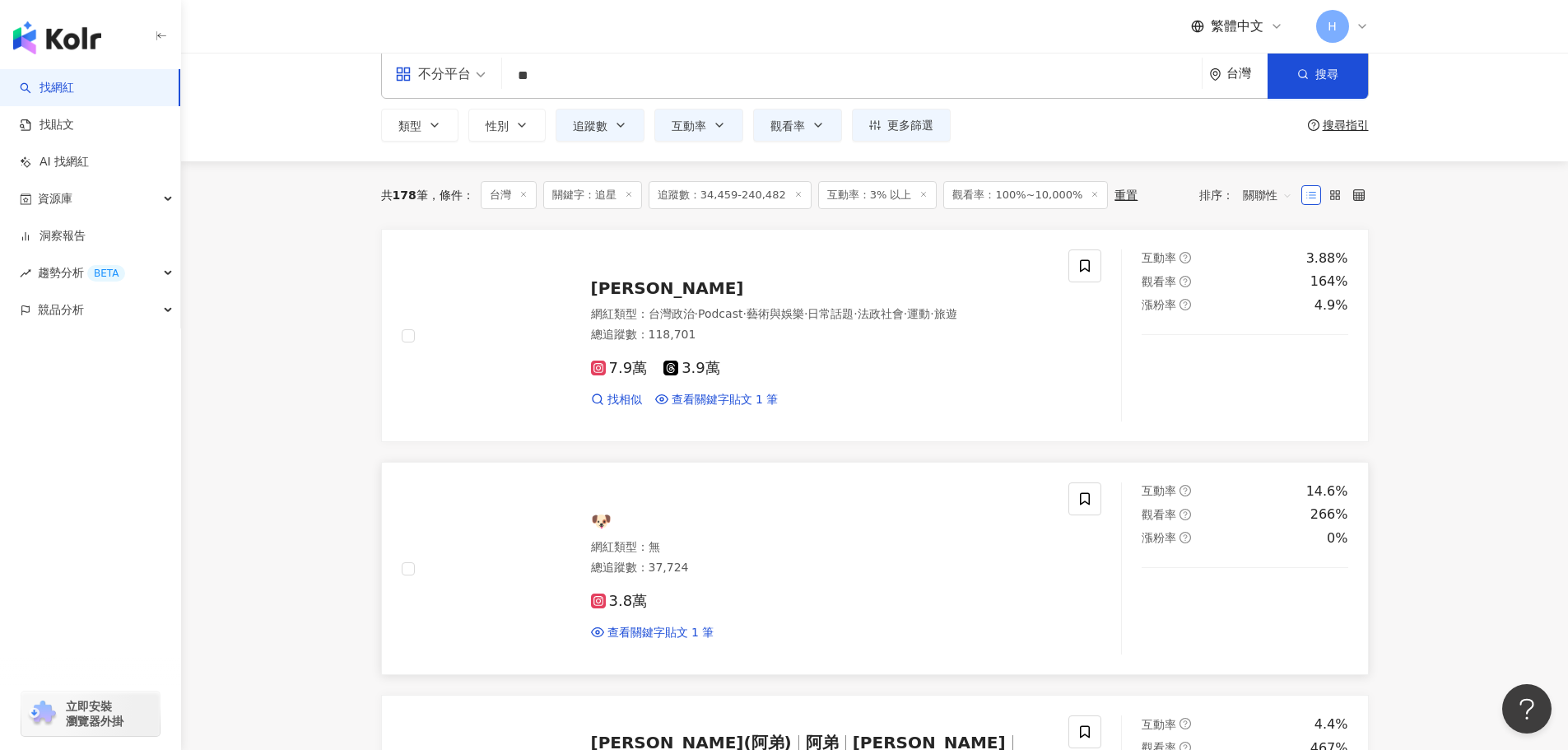
scroll to position [0, 0]
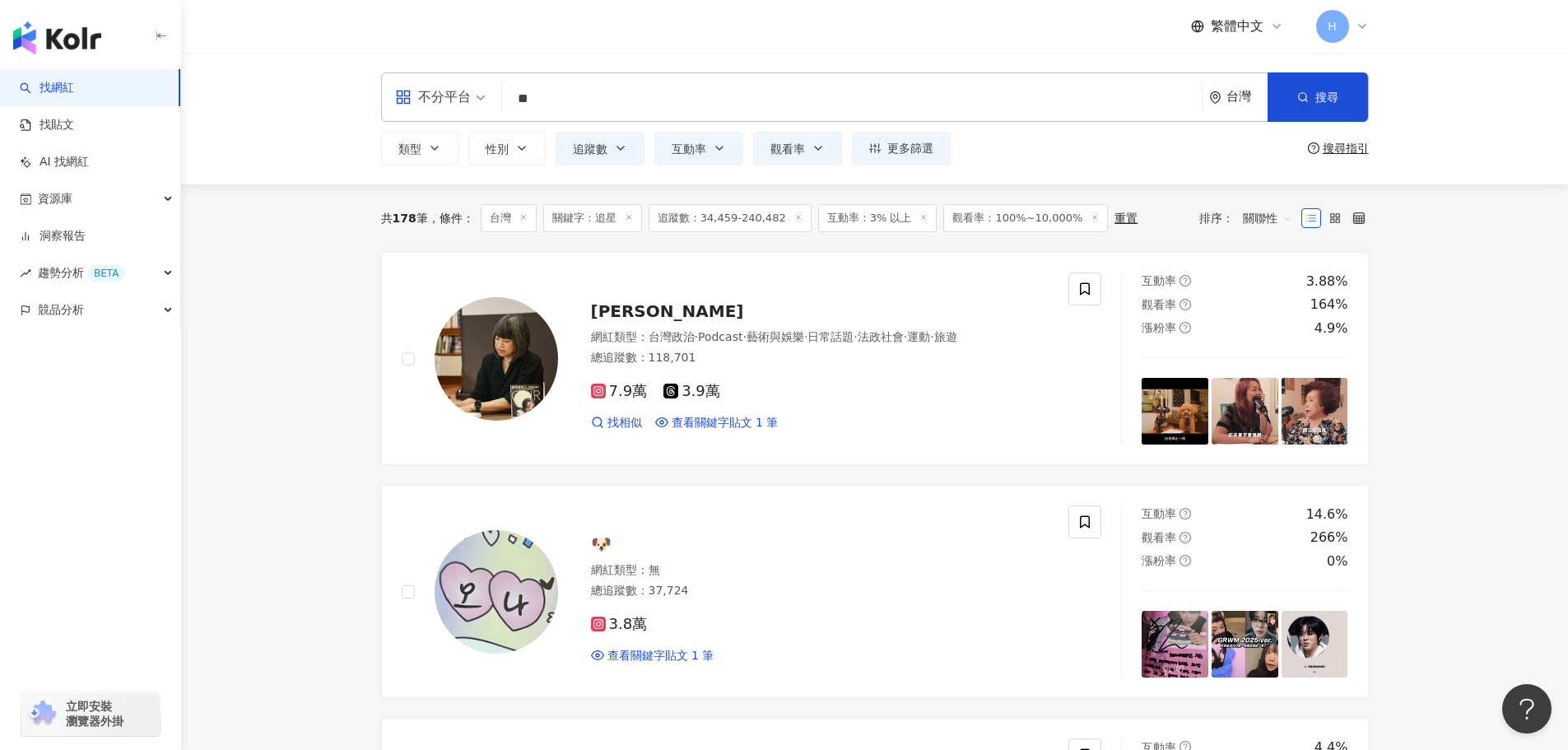
click at [550, 100] on input "**" at bounding box center [852, 99] width 686 height 32
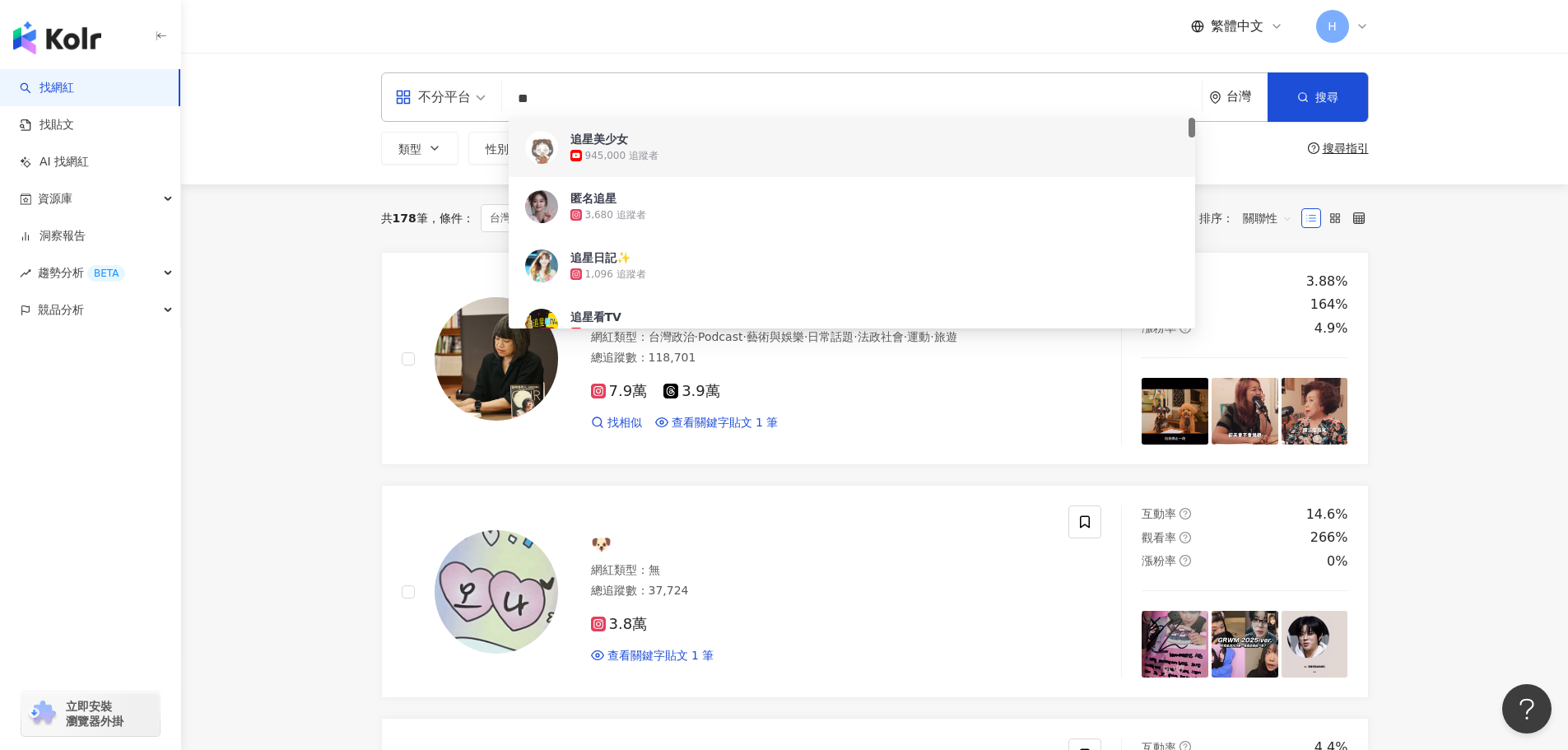
type input "*"
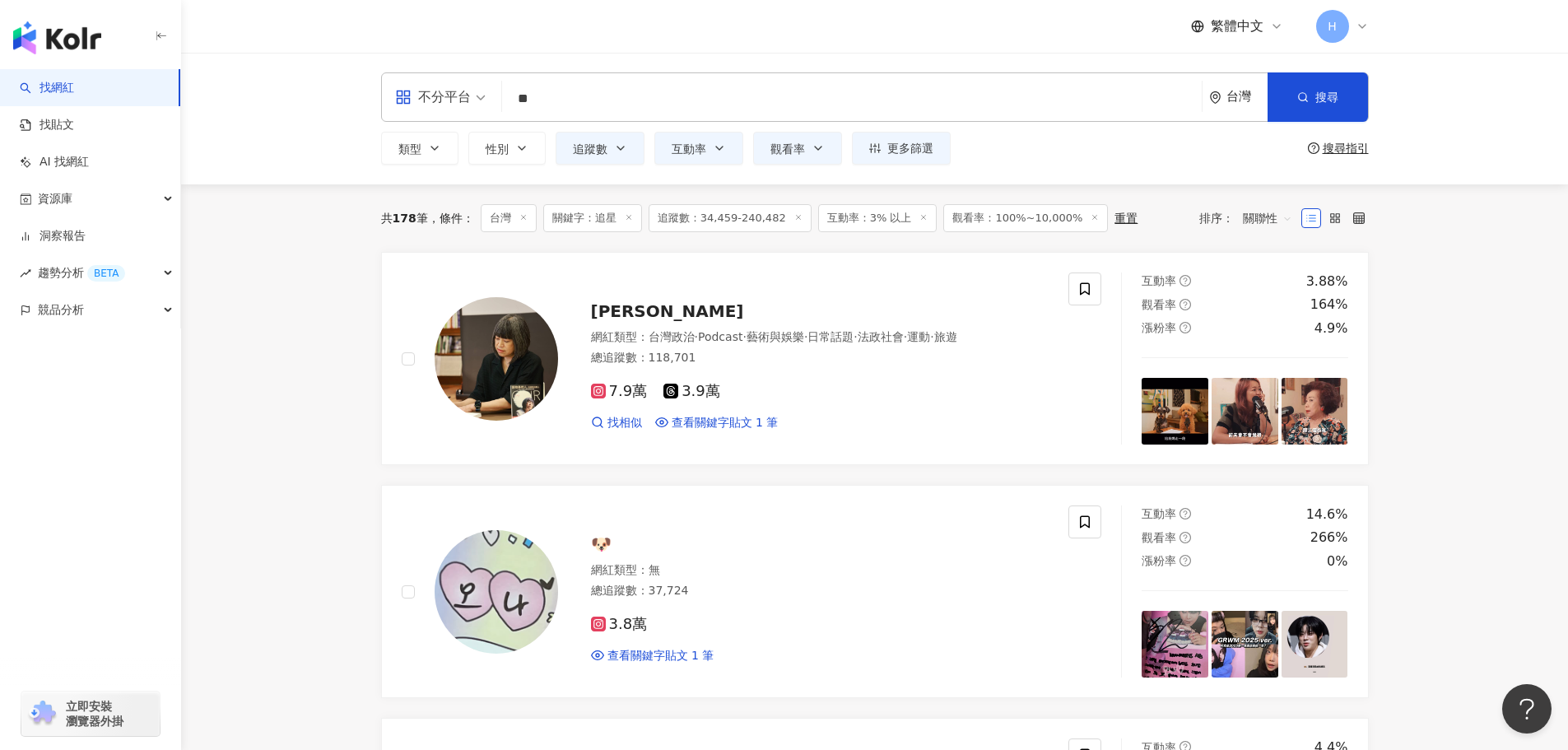
type input "*"
type input "**"
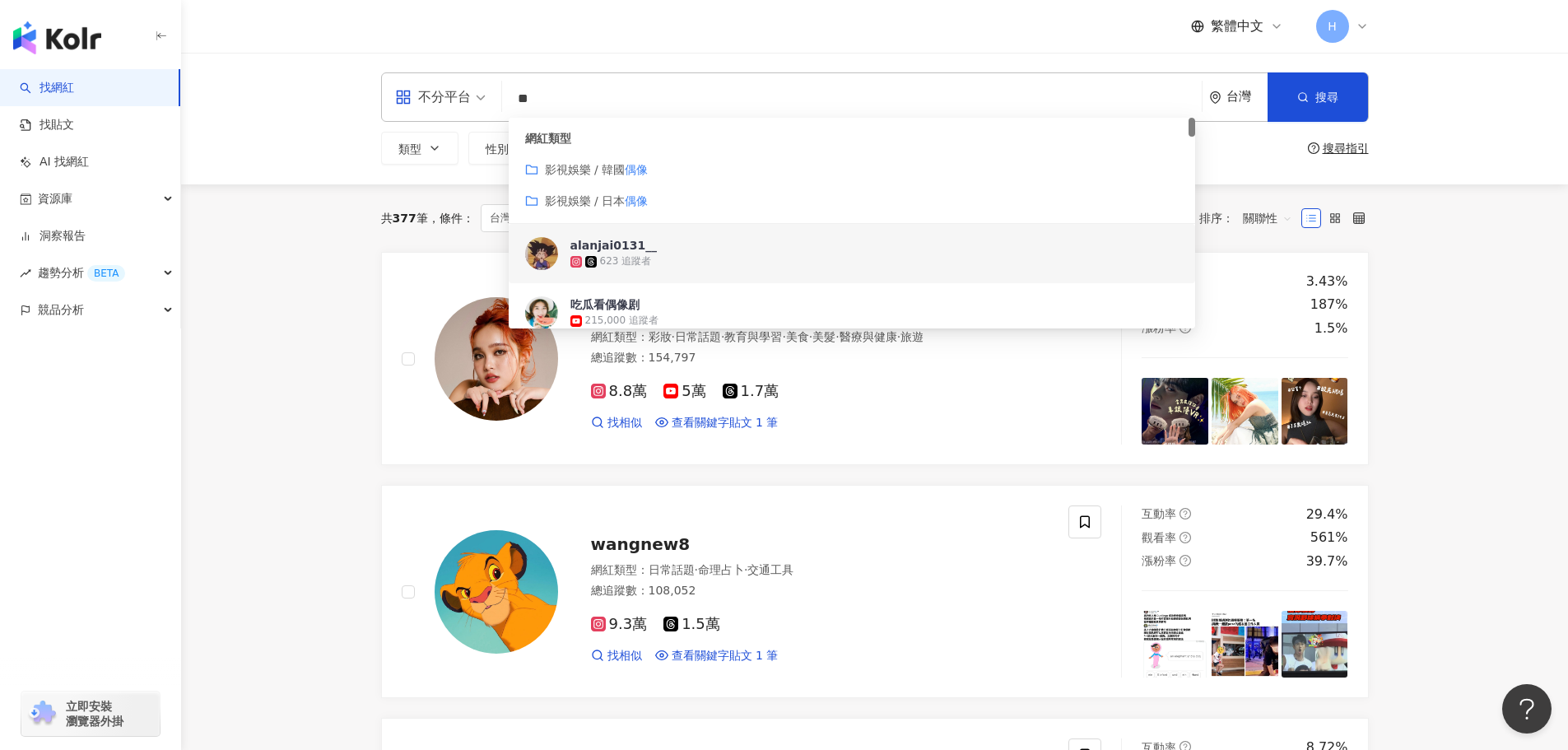
click at [670, 260] on div "623 追蹤者" at bounding box center [874, 262] width 608 height 17
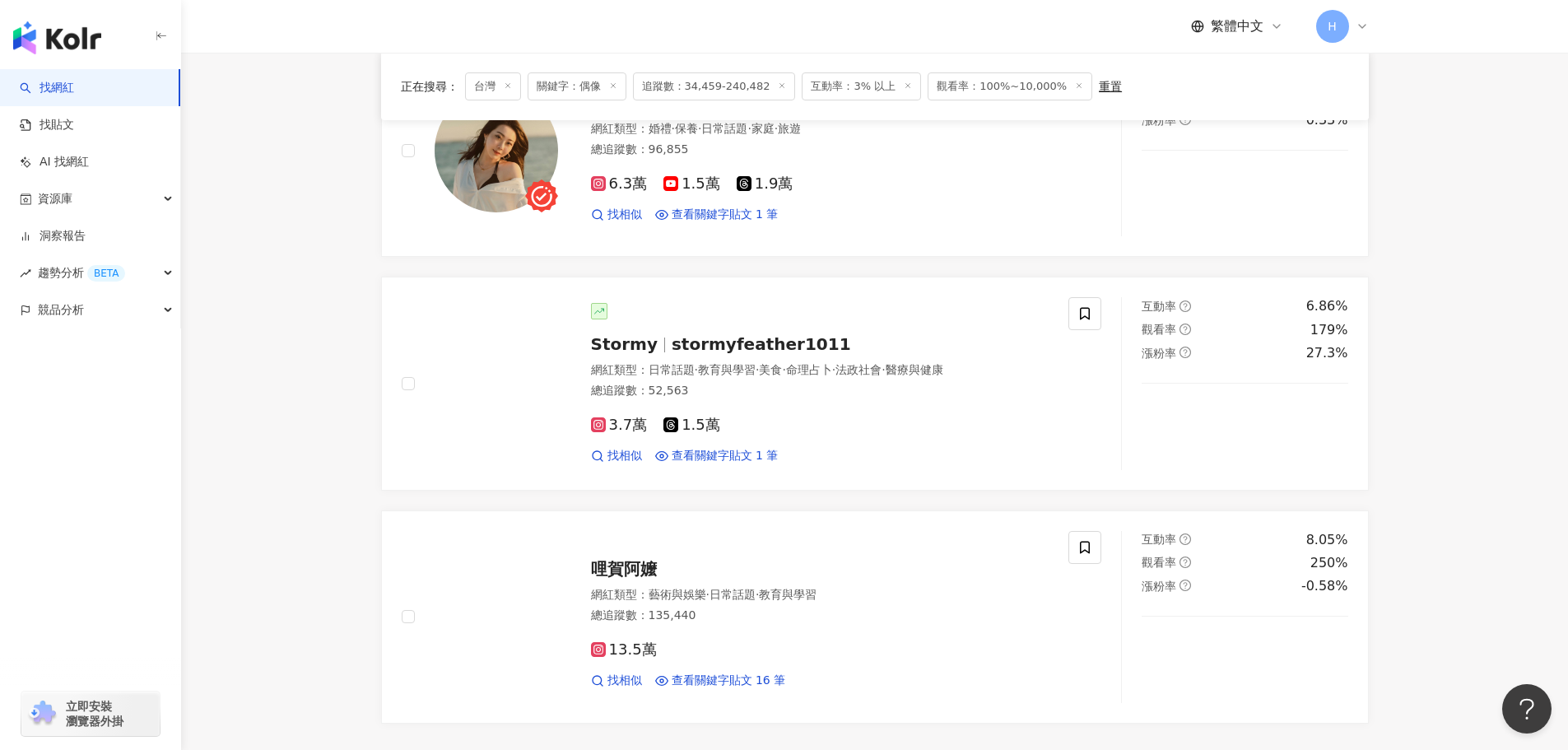
scroll to position [2655, 0]
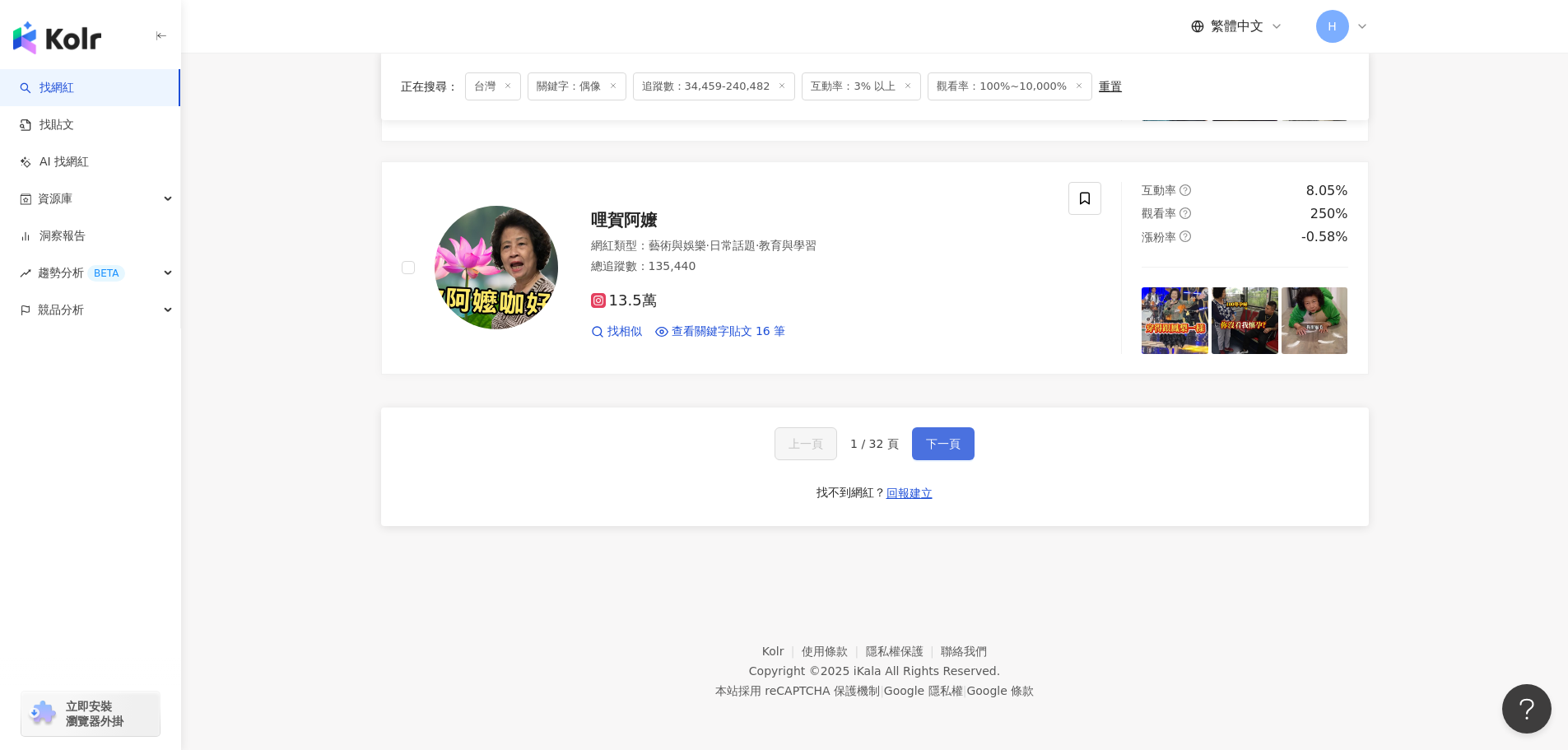
click at [948, 443] on span "下一頁" at bounding box center [943, 444] width 35 height 13
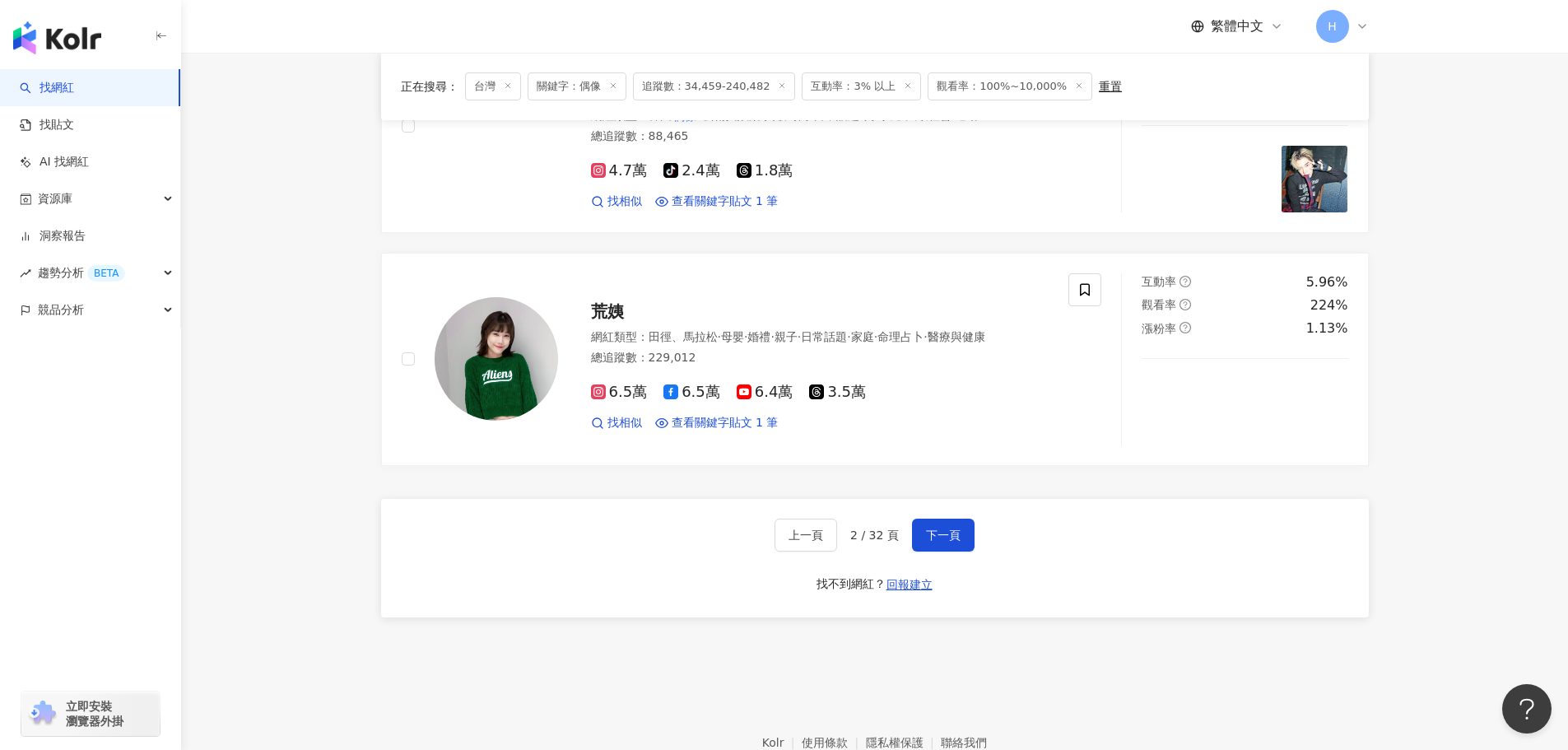
scroll to position [2665, 0]
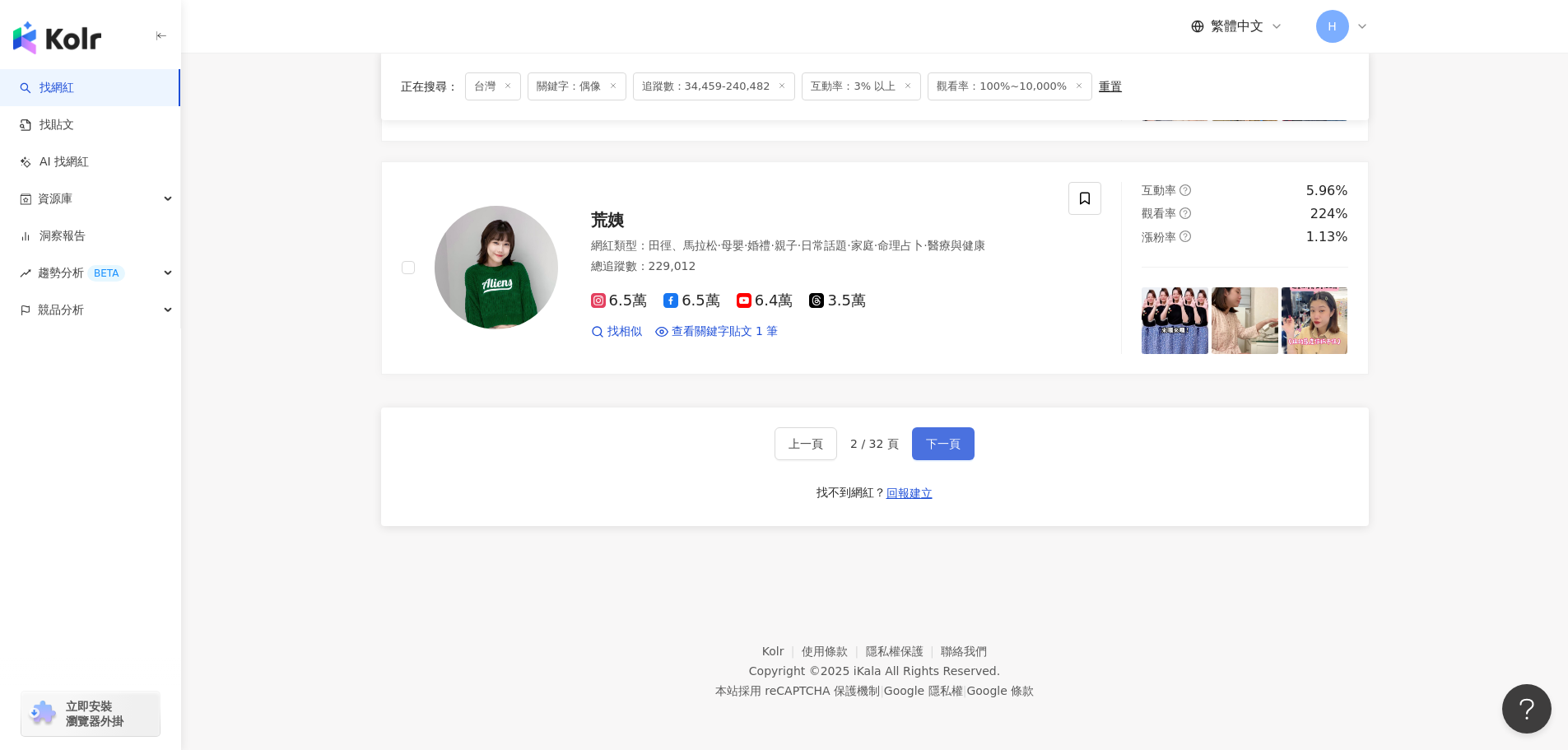
click at [946, 451] on span "下一頁" at bounding box center [943, 444] width 35 height 13
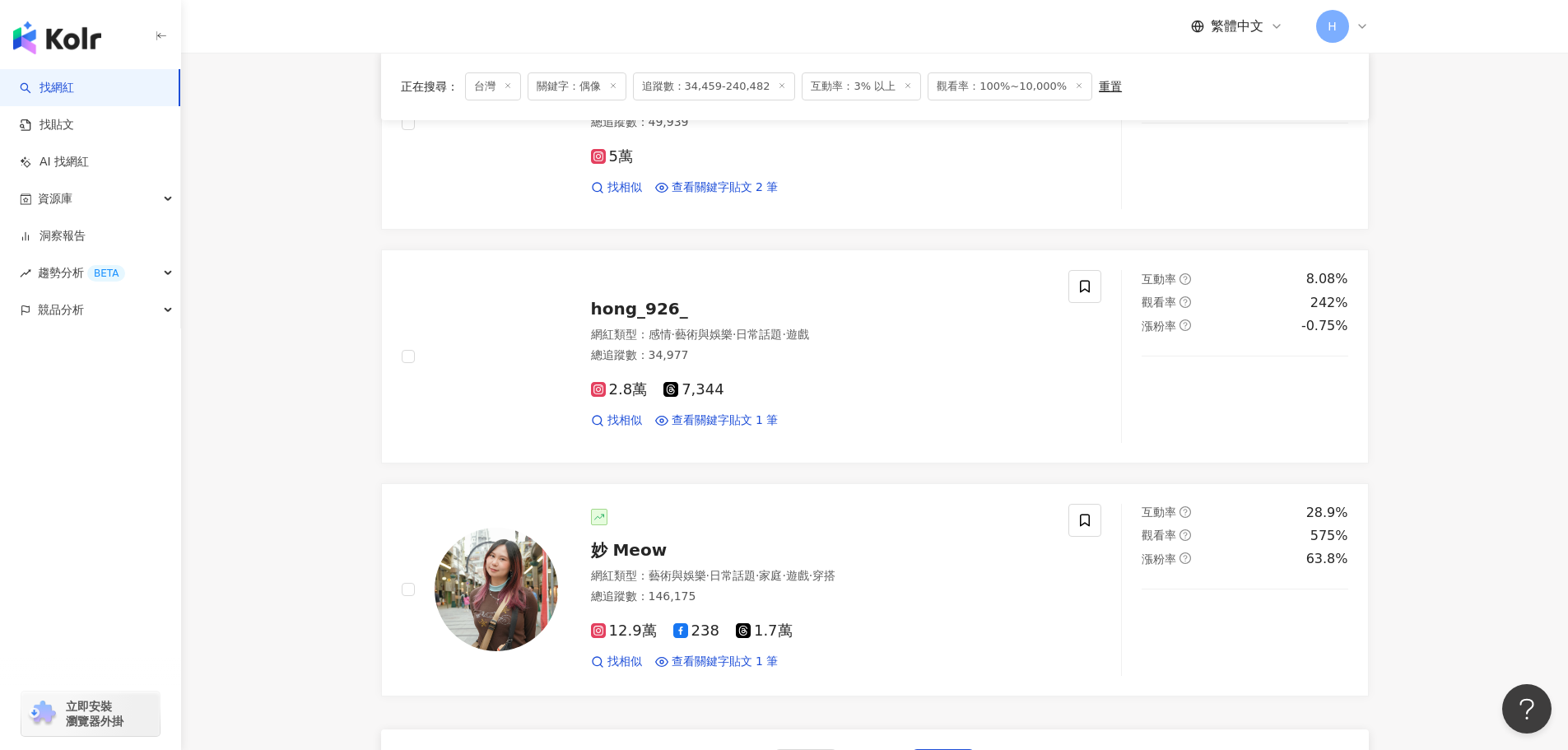
scroll to position [2470, 0]
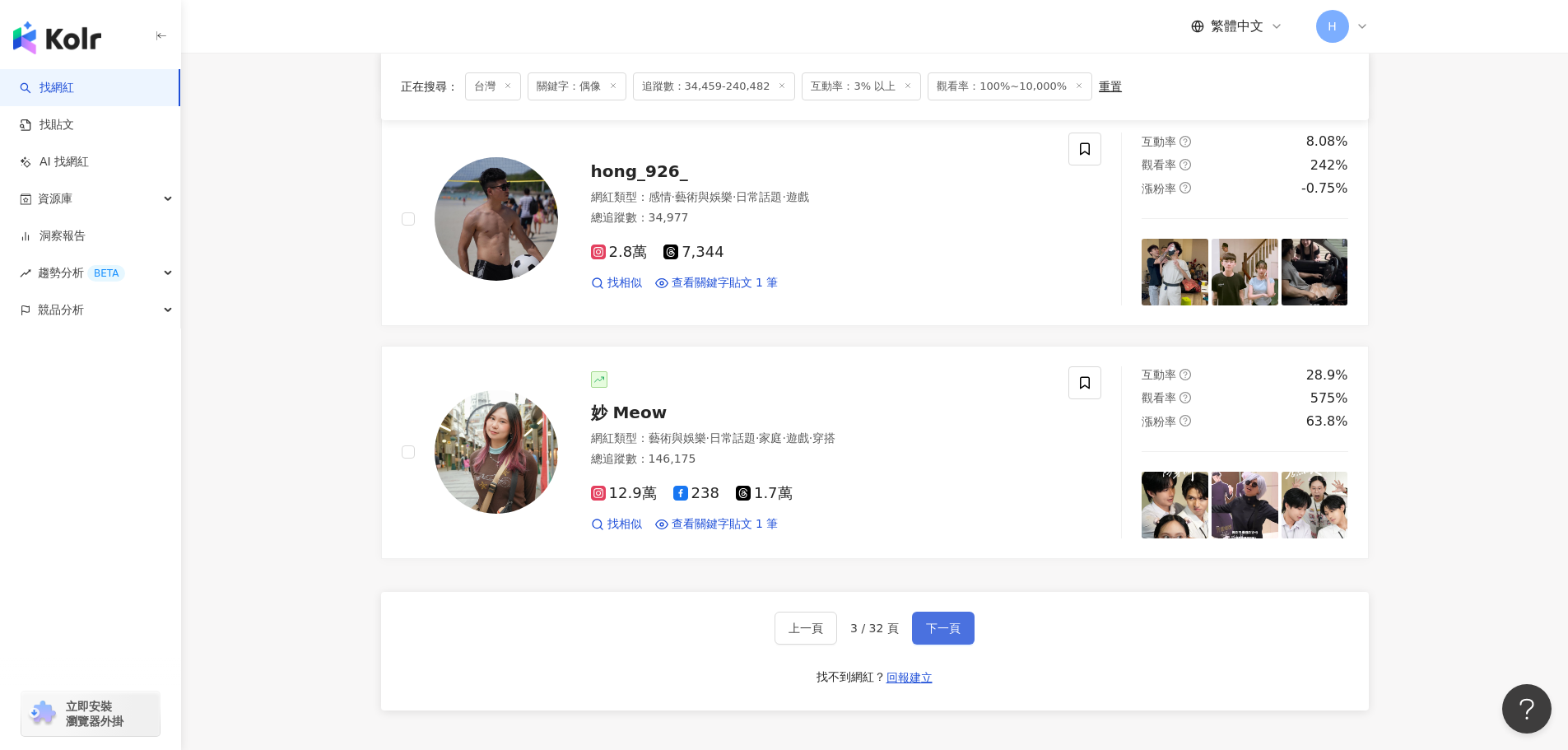
click at [966, 620] on button "下一頁" at bounding box center [942, 629] width 62 height 33
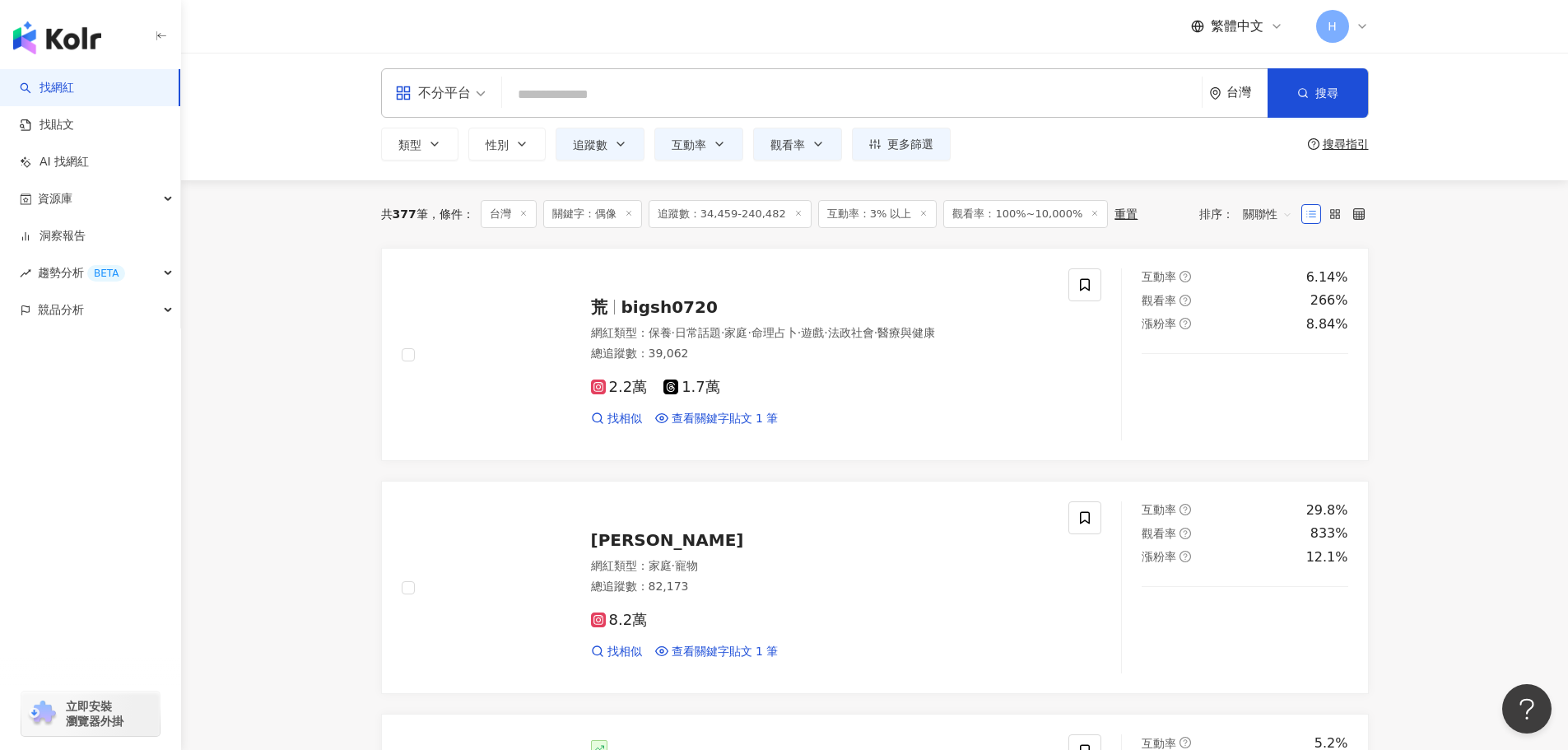
scroll to position [0, 0]
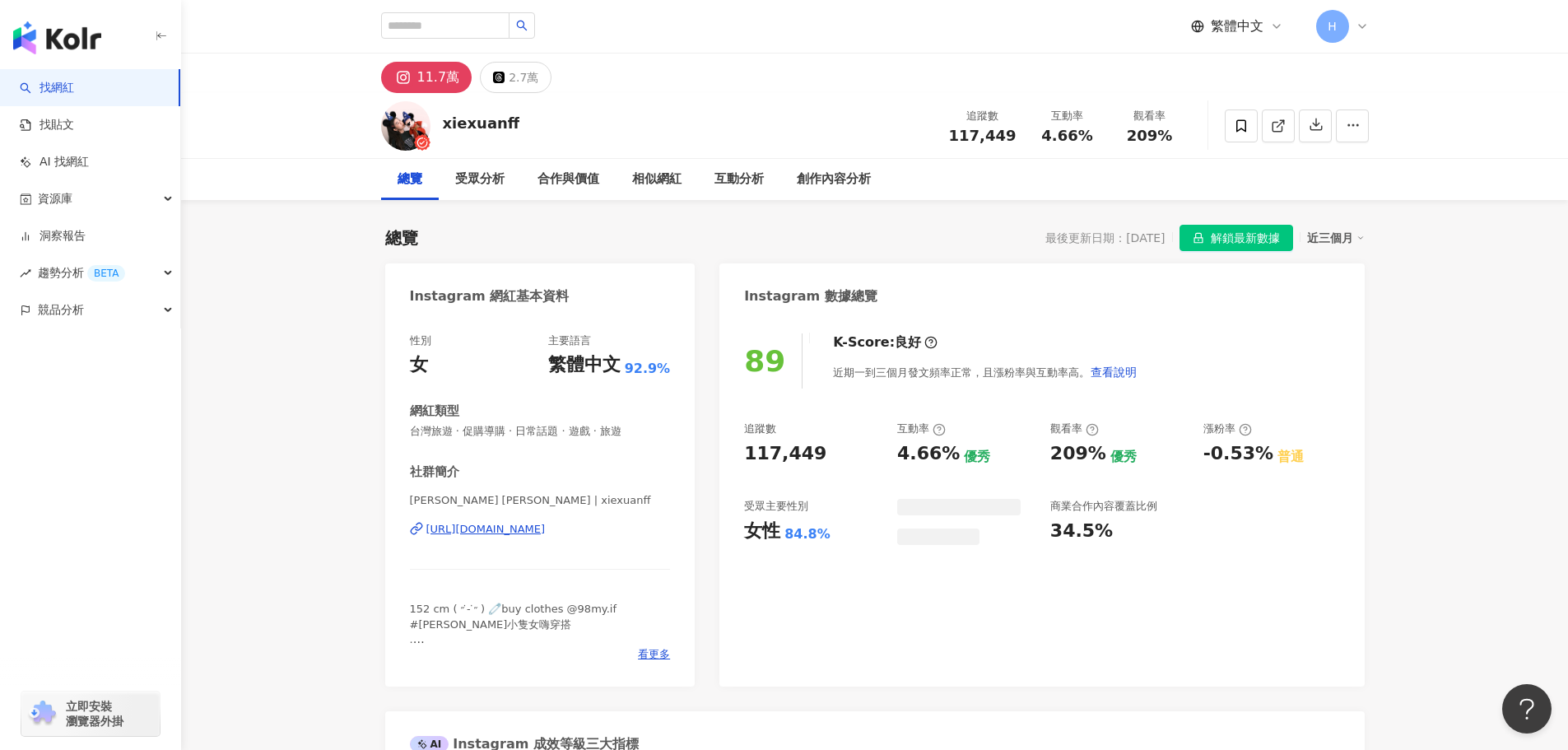
click at [546, 522] on div "https://www.instagram.com/xiexuanff/" at bounding box center [486, 530] width 120 height 15
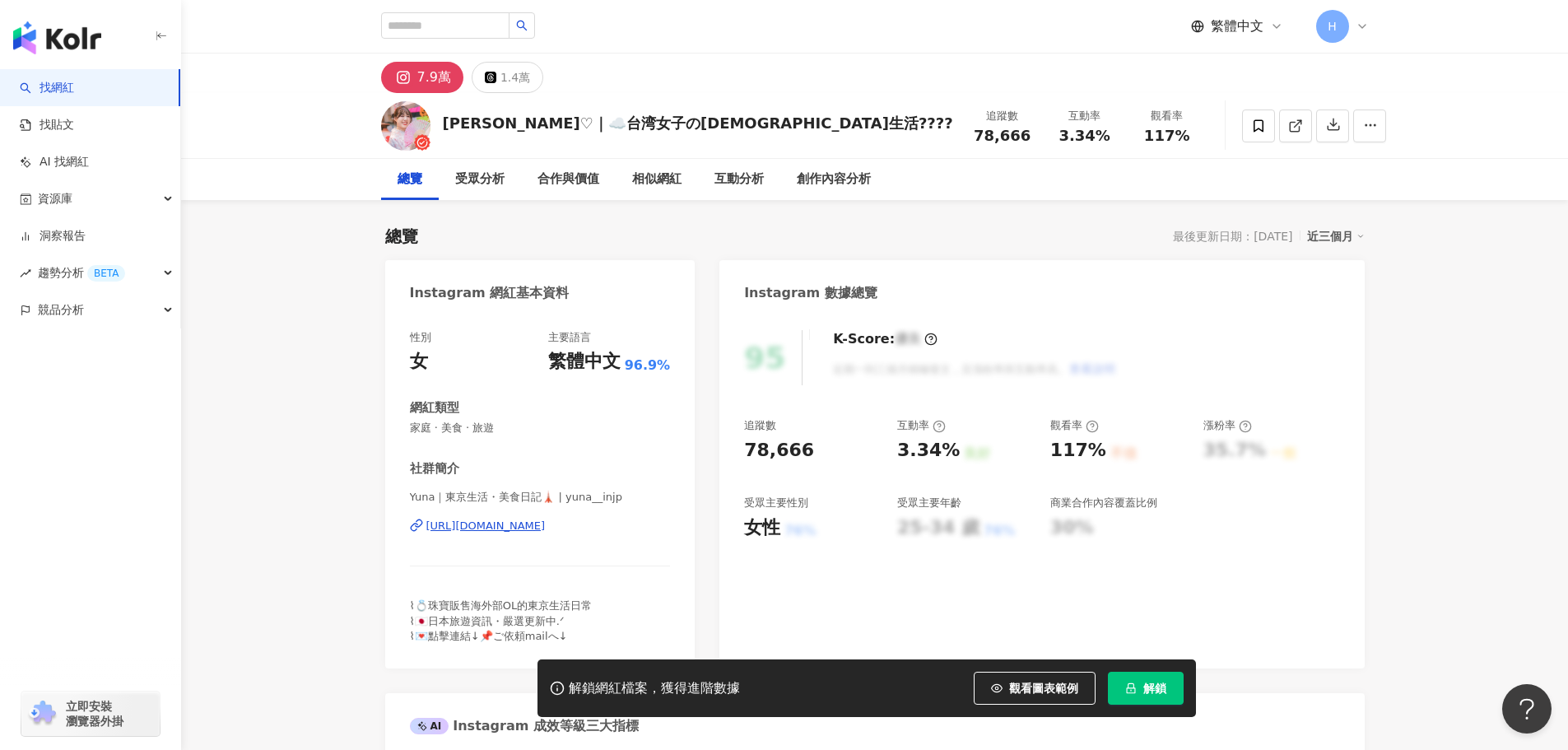
click at [585, 535] on div "Yuna｜東京生活・美食日記🗼 | yuna__injp https://www.instagram.com/yuna__injp/" at bounding box center [540, 538] width 261 height 96
click at [546, 529] on div "https://www.instagram.com/yuna__injp/" at bounding box center [486, 526] width 120 height 15
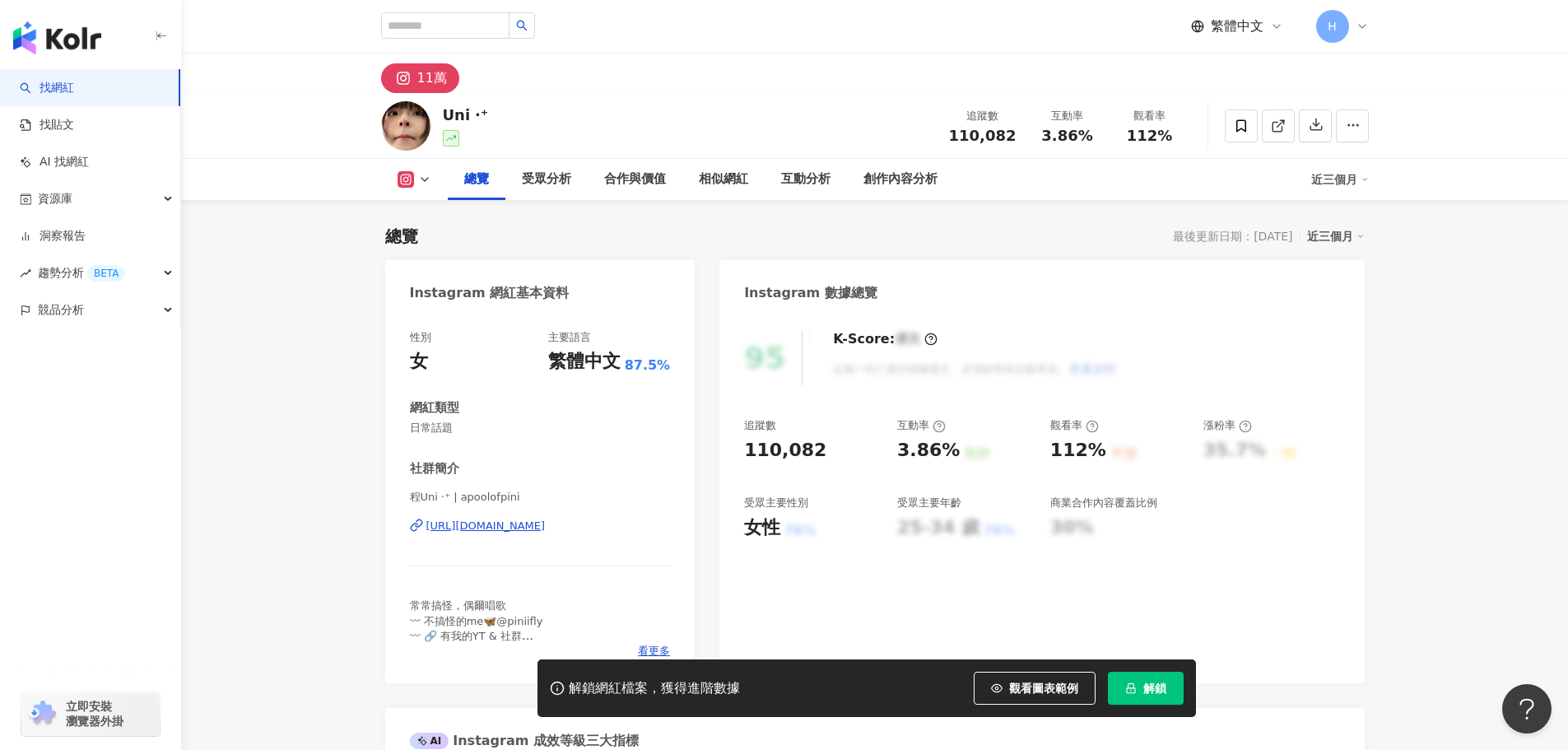
scroll to position [82, 0]
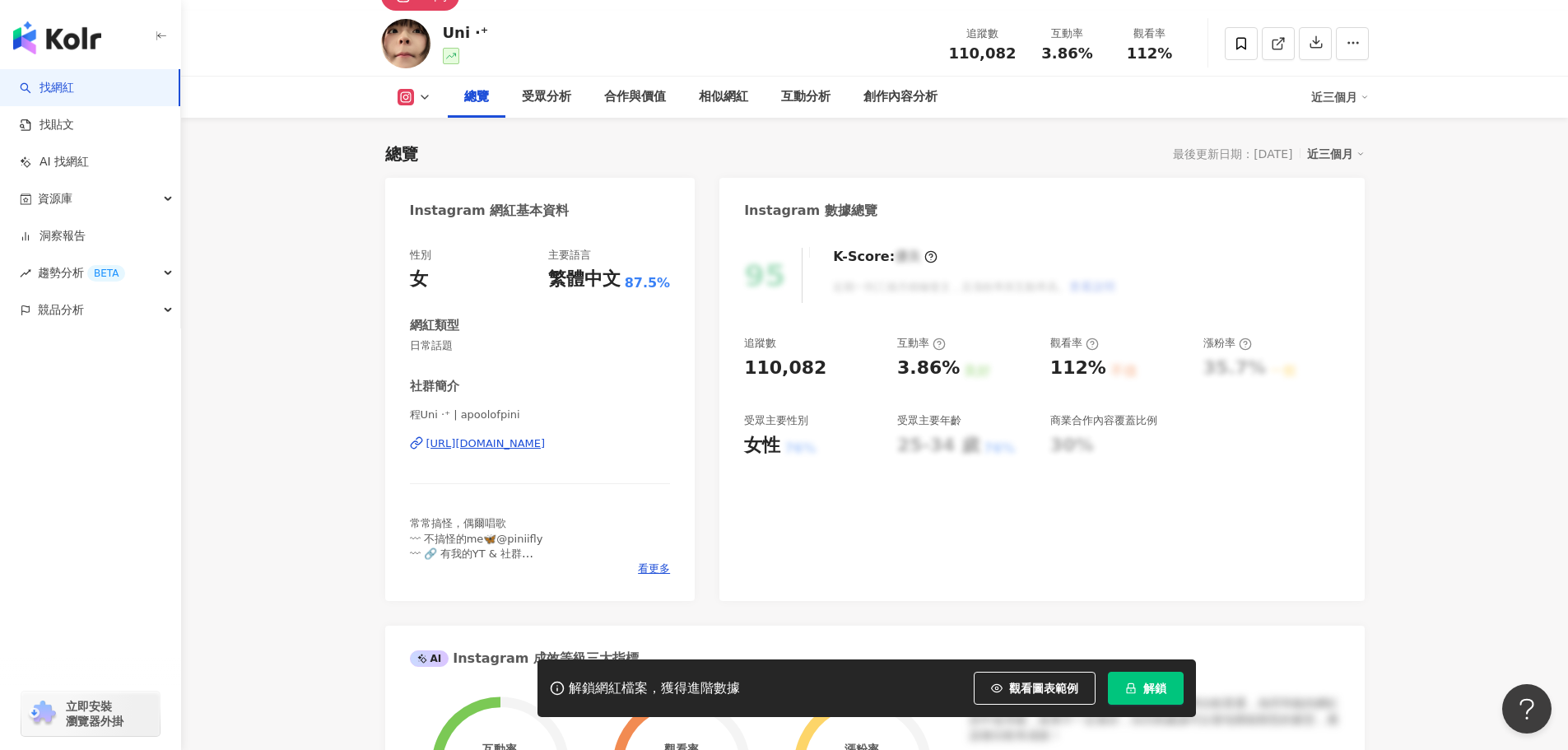
click at [546, 445] on div "[URL][DOMAIN_NAME]" at bounding box center [486, 444] width 120 height 15
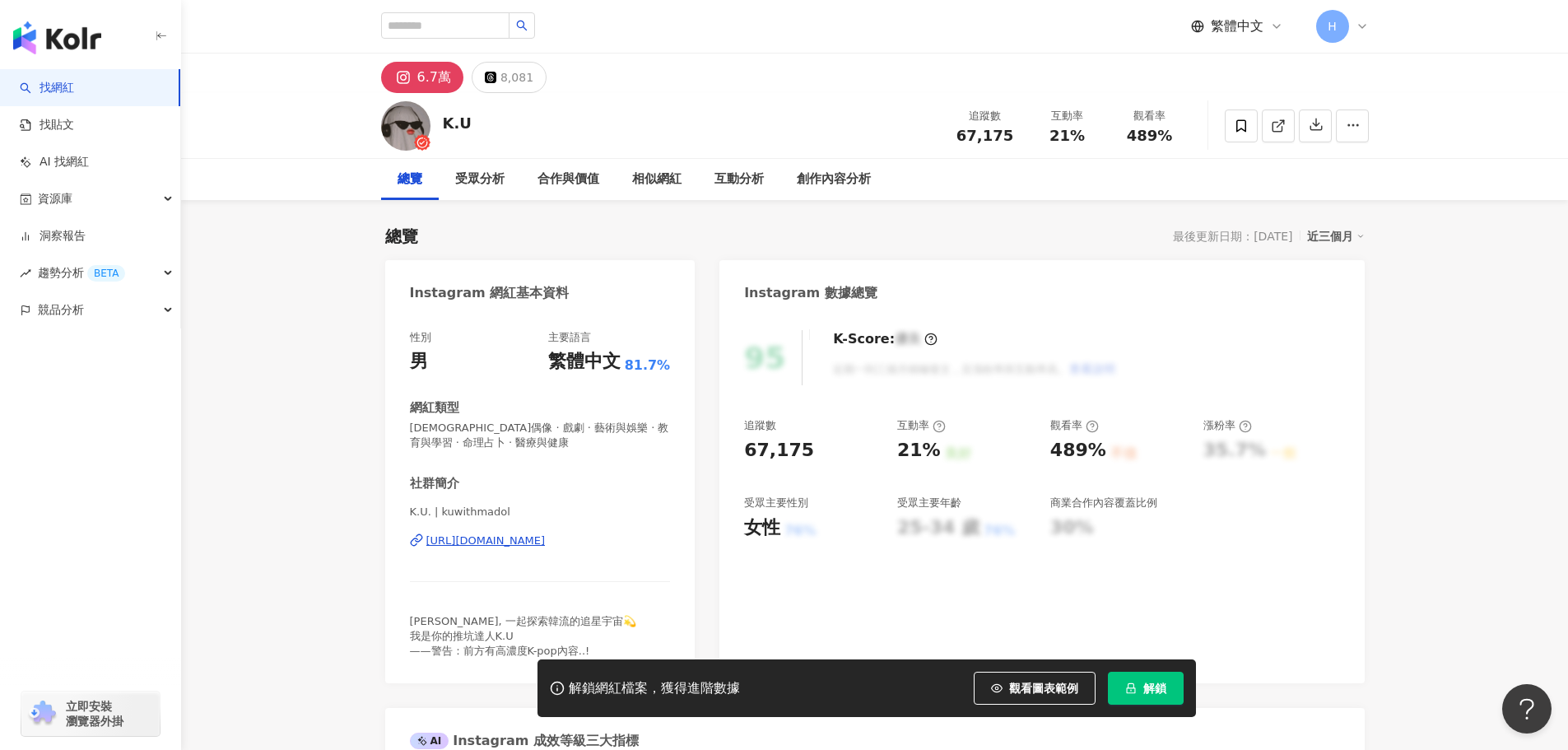
click at [546, 546] on div "https://www.instagram.com/kuwithmadol/" at bounding box center [486, 541] width 120 height 15
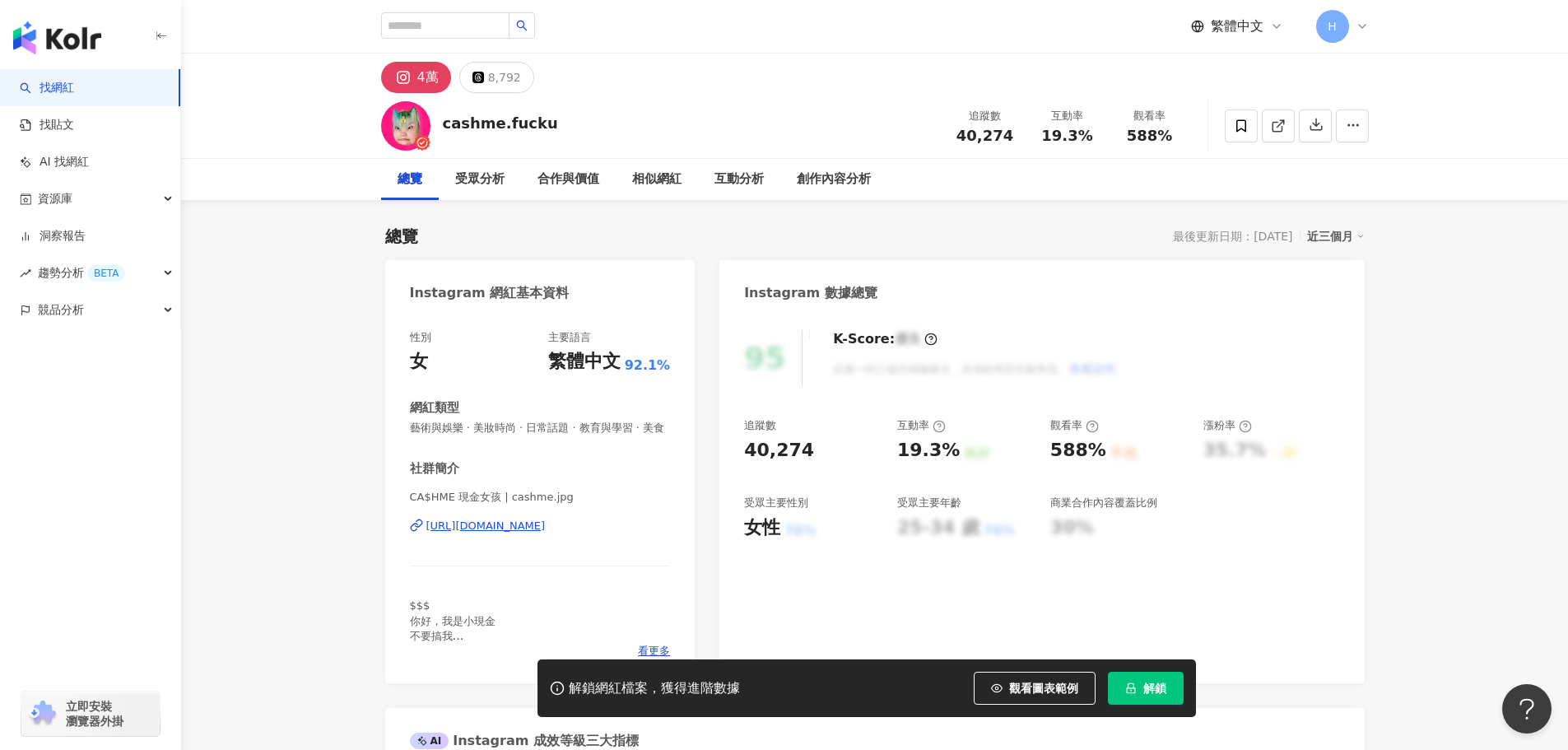
click at [546, 534] on div "[URL][DOMAIN_NAME]" at bounding box center [486, 526] width 120 height 15
